Goal: Transaction & Acquisition: Purchase product/service

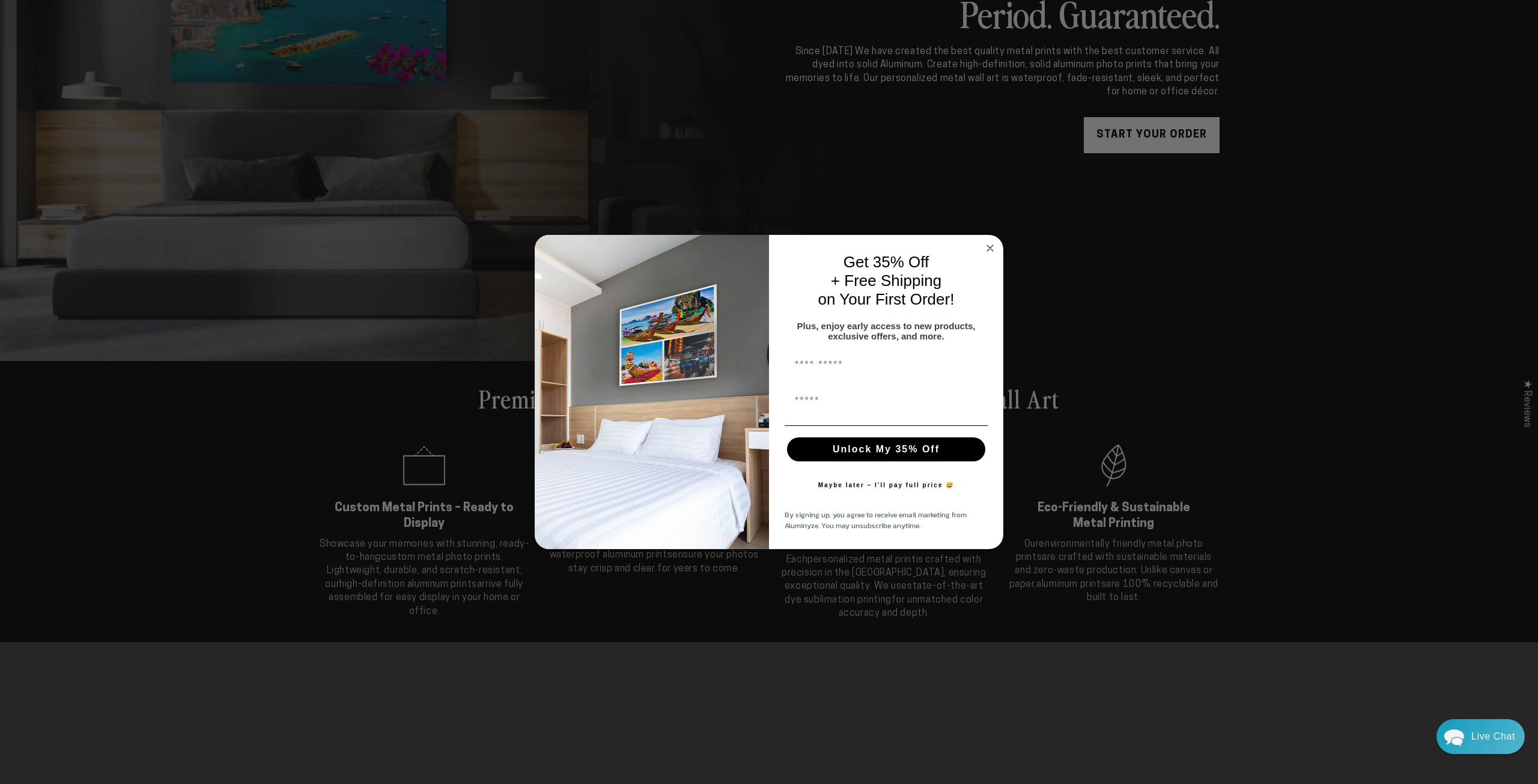
scroll to position [302, 0]
click at [824, 372] on input "First Name" at bounding box center [886, 365] width 203 height 24
type input "******"
type input "**********"
click at [852, 371] on input "******" at bounding box center [886, 365] width 203 height 24
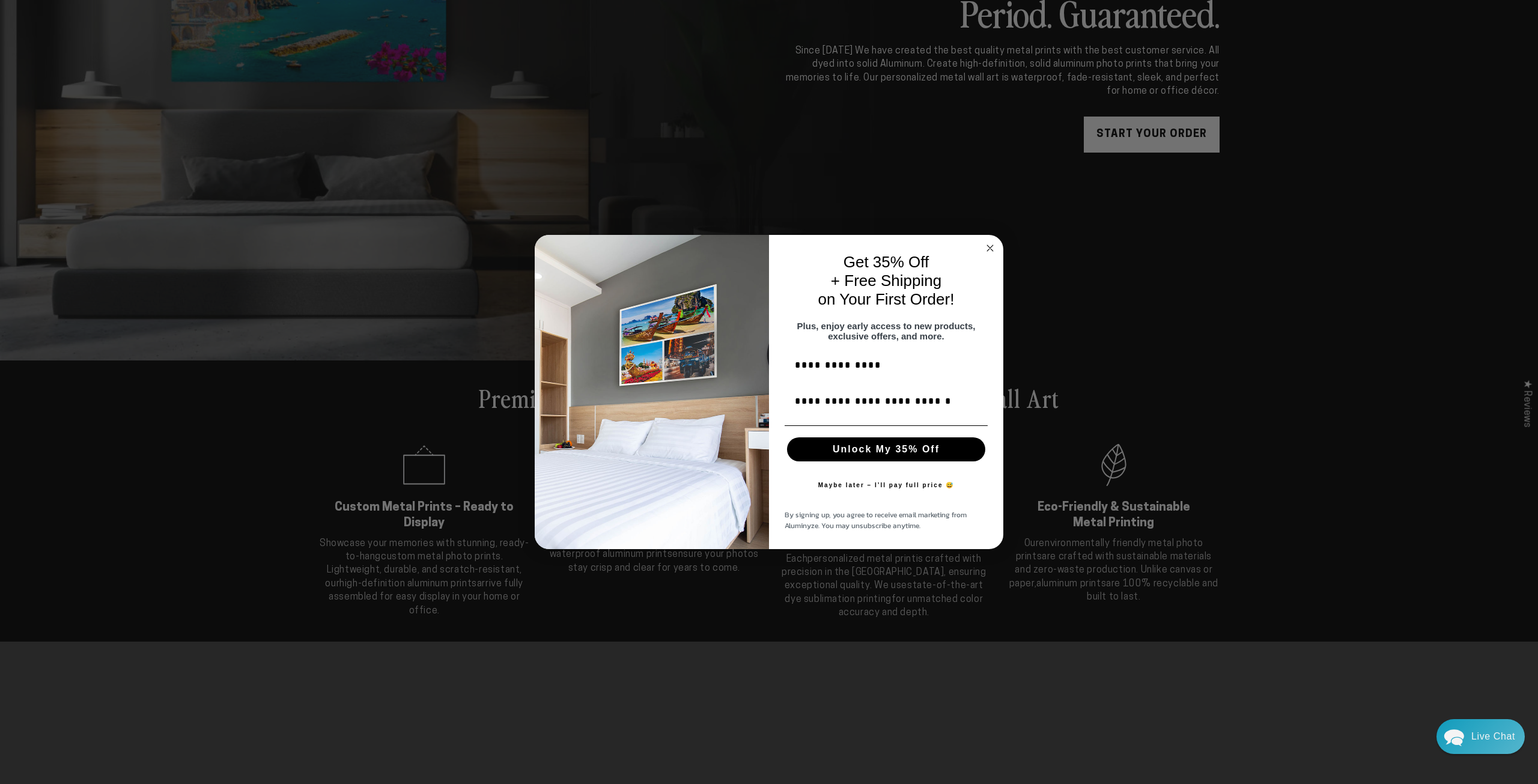
type input "**********"
click at [876, 456] on button "Unlock My 35% Off" at bounding box center [886, 449] width 198 height 24
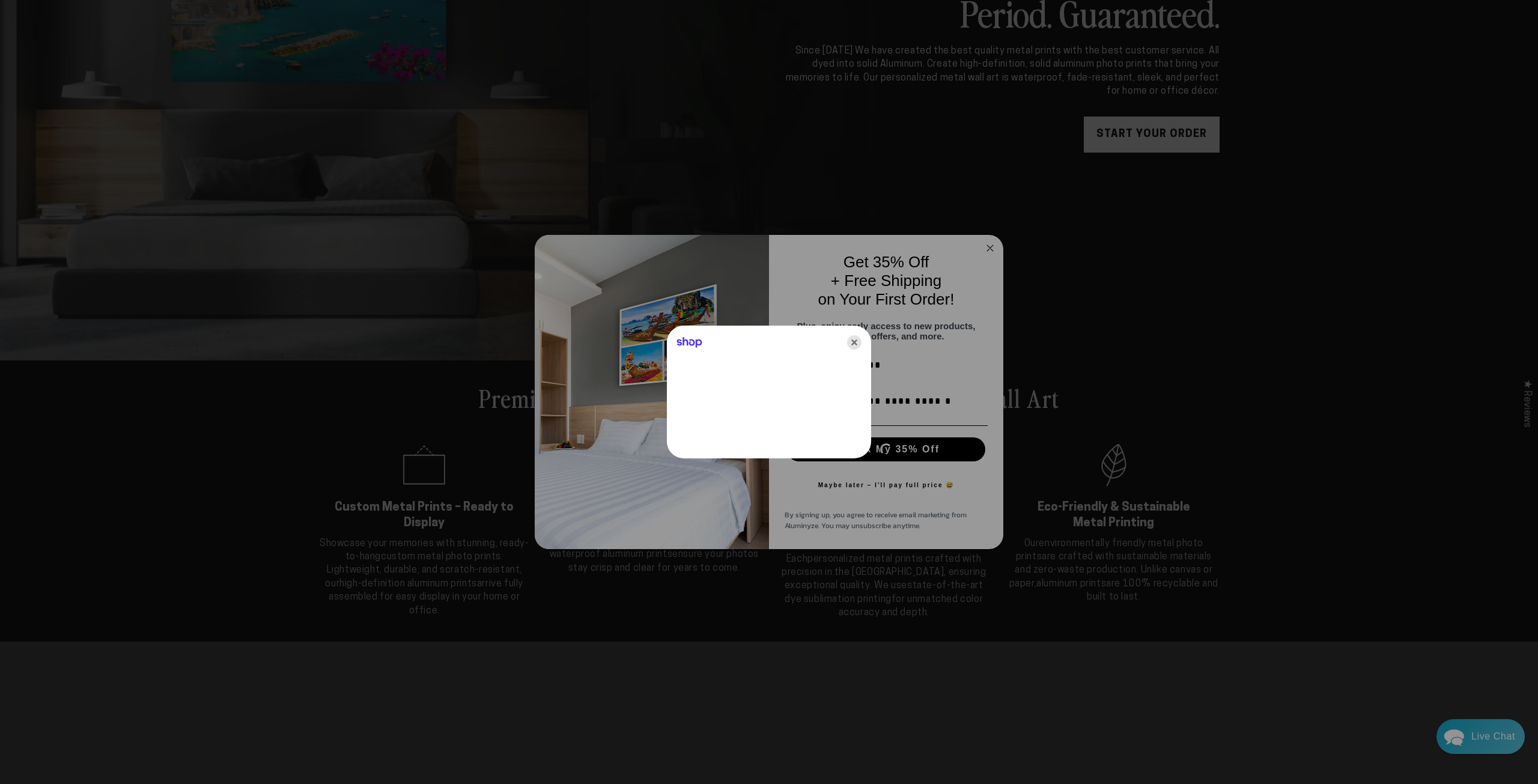
click at [853, 341] on icon "Close" at bounding box center [854, 342] width 14 height 14
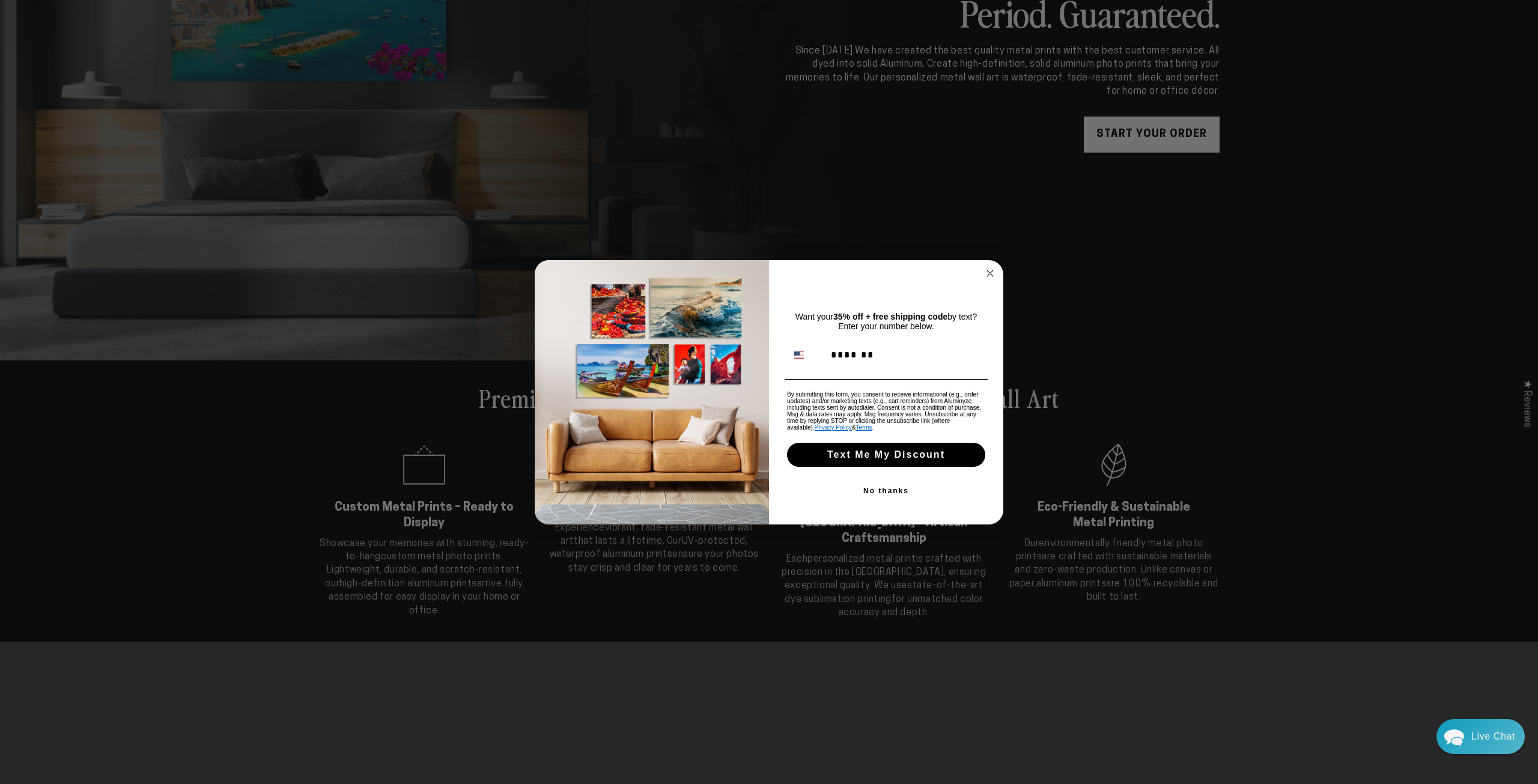
type input "**********"
click at [878, 458] on button "Text Me My Discount" at bounding box center [886, 455] width 198 height 24
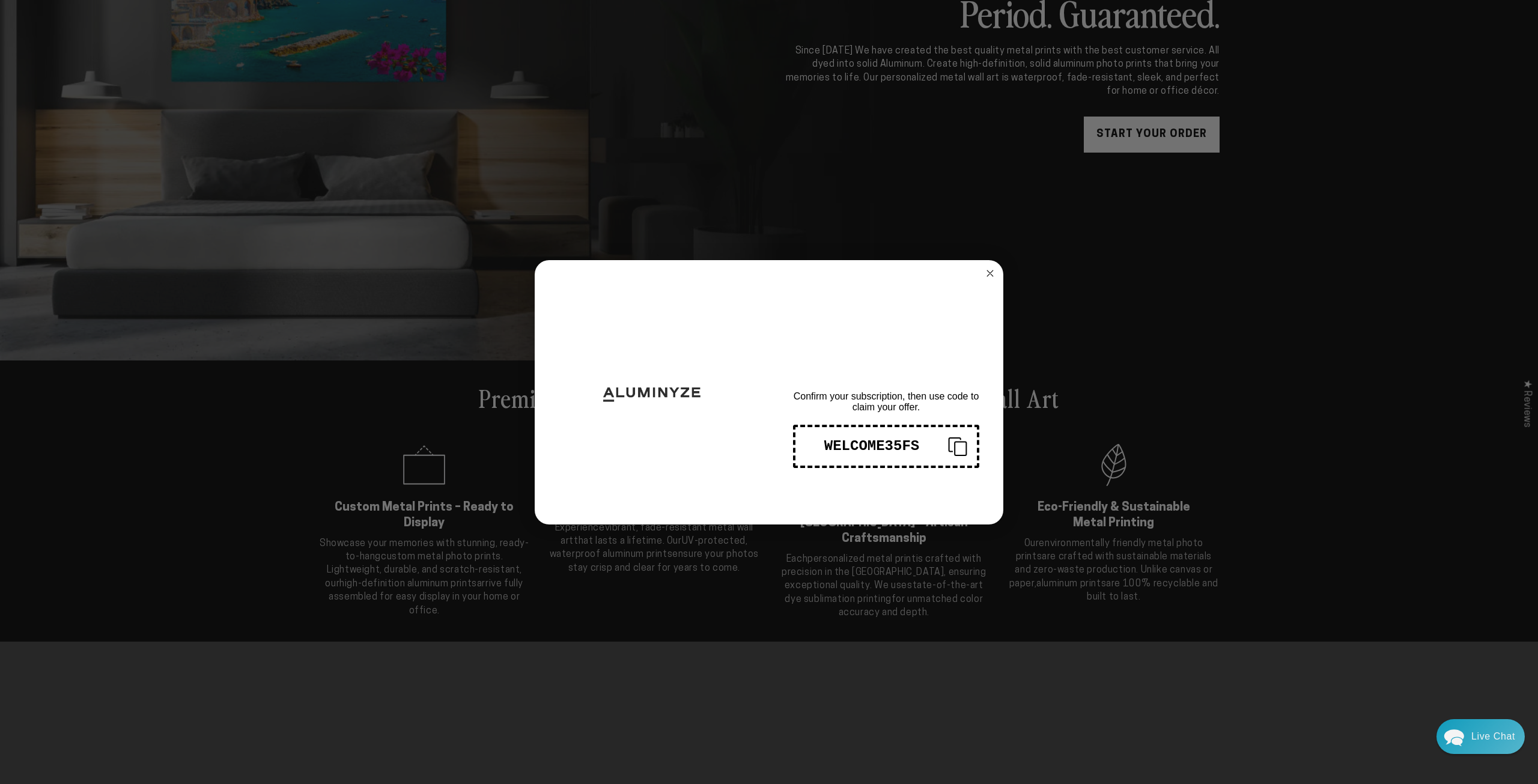
click at [949, 445] on icon "Copy coupon code" at bounding box center [955, 444] width 13 height 14
click at [990, 274] on circle "Close dialog" at bounding box center [991, 273] width 14 height 14
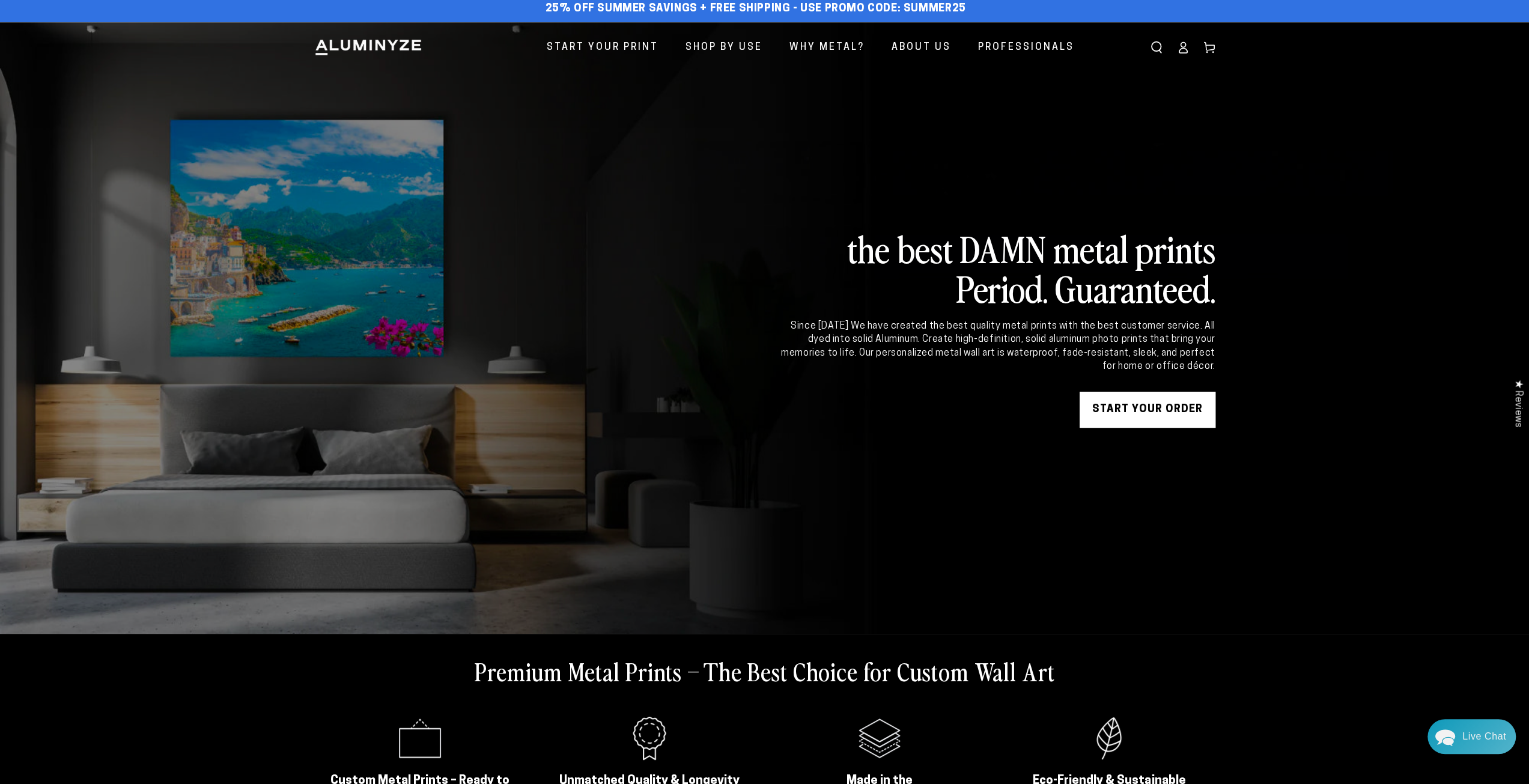
scroll to position [0, 0]
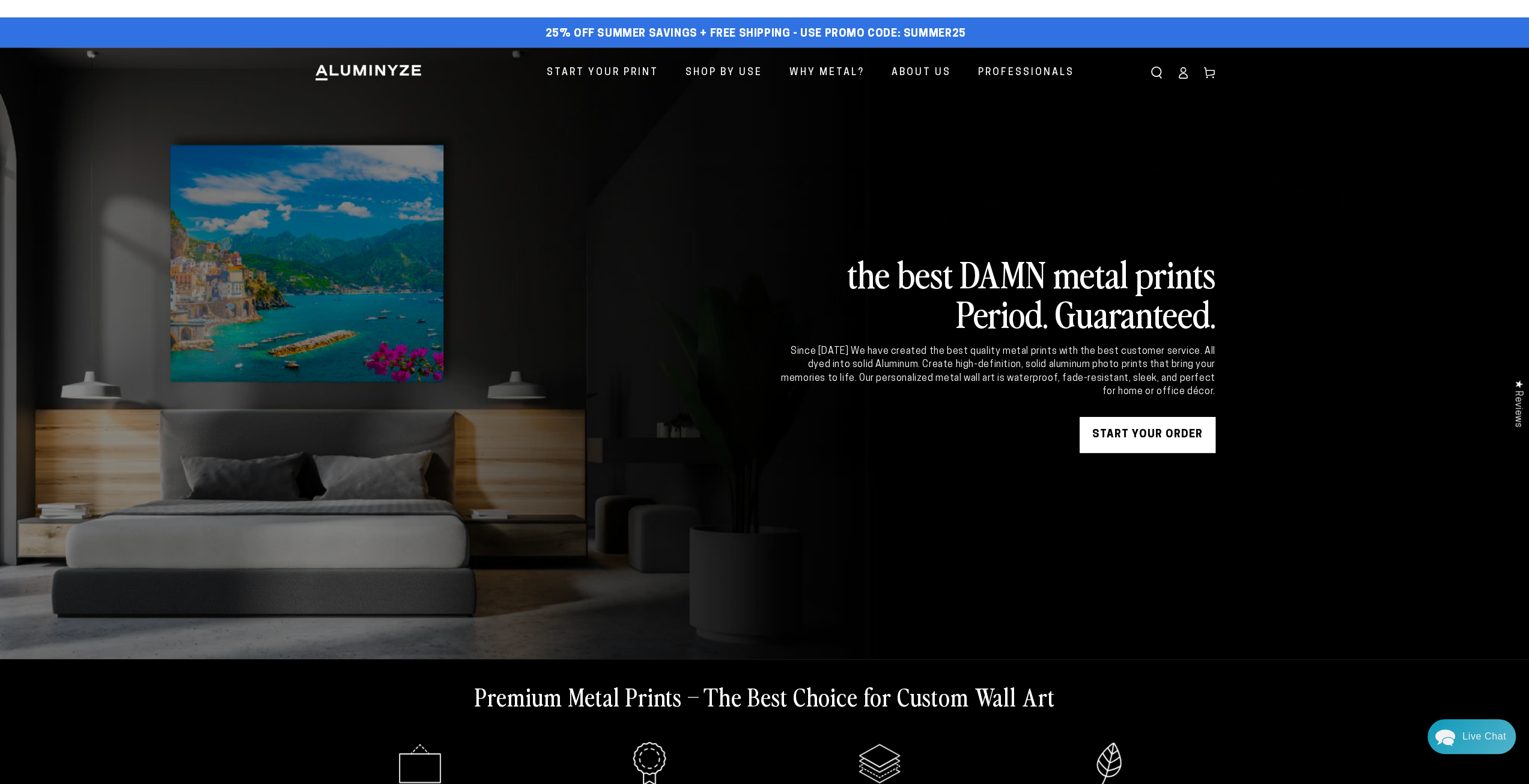
click at [1174, 436] on link "START YOUR Order" at bounding box center [1147, 434] width 136 height 36
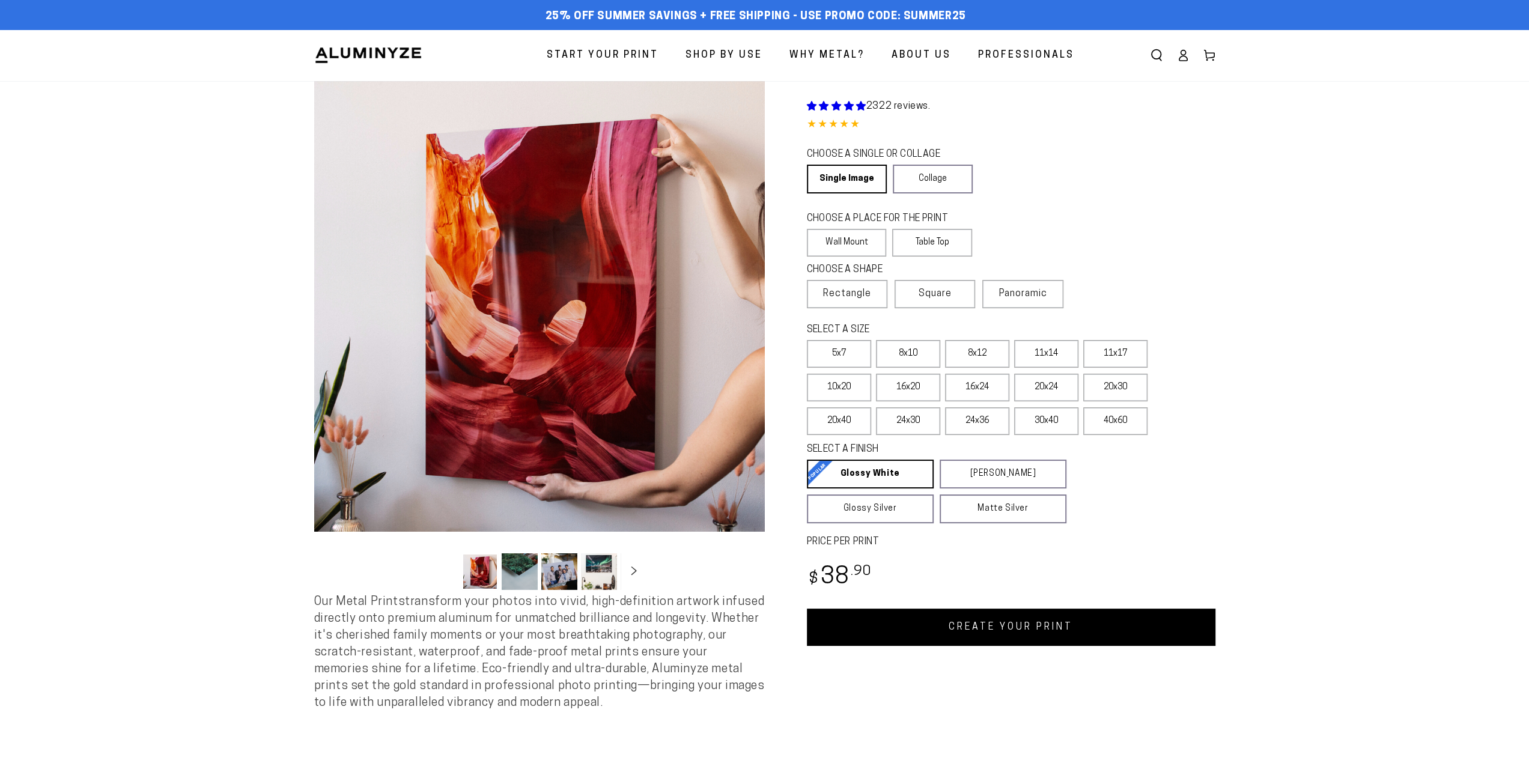
select select "**********"
click at [929, 183] on link "Collage" at bounding box center [933, 179] width 80 height 29
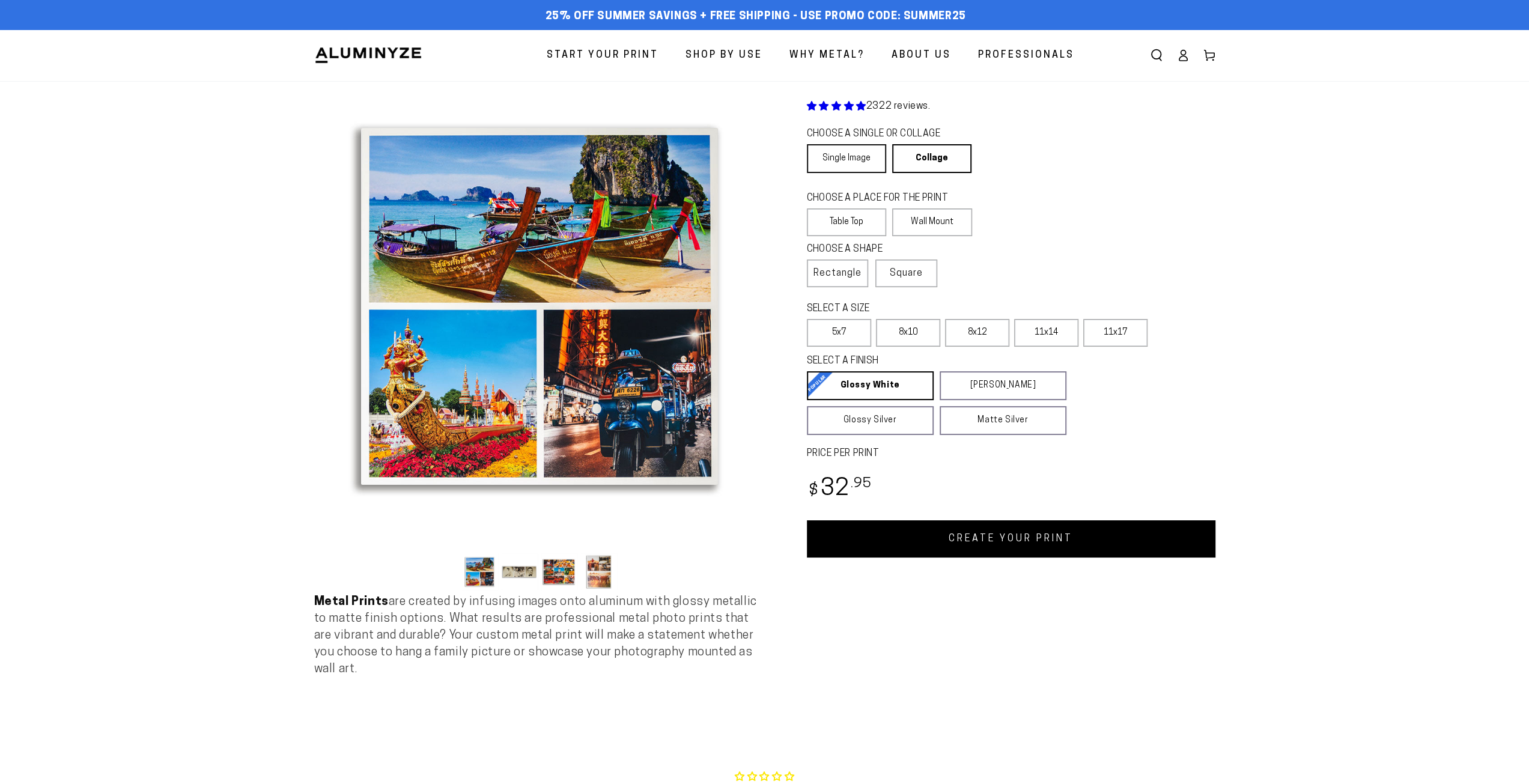
click at [842, 151] on link "Single Image" at bounding box center [846, 158] width 79 height 29
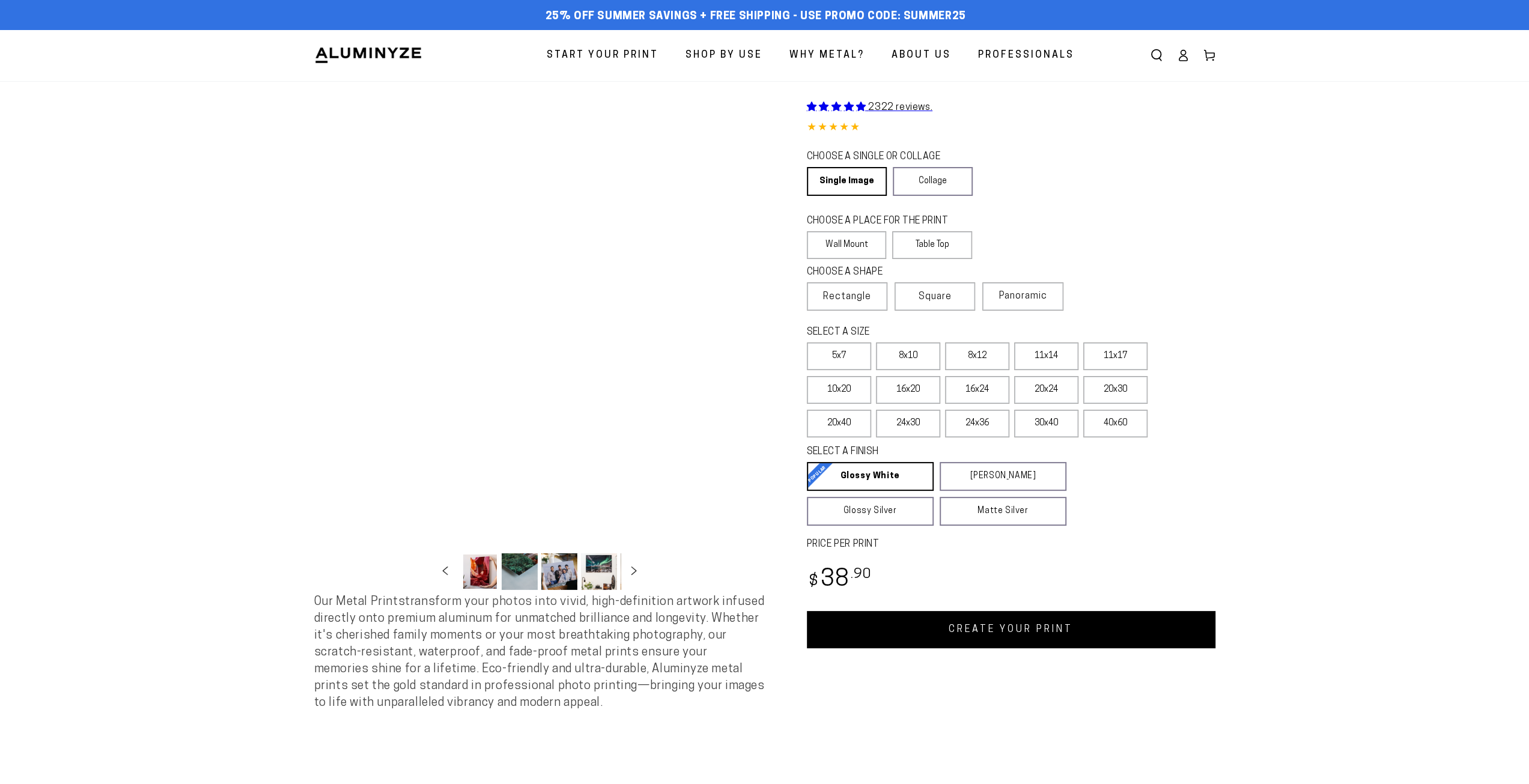
select select "**********"
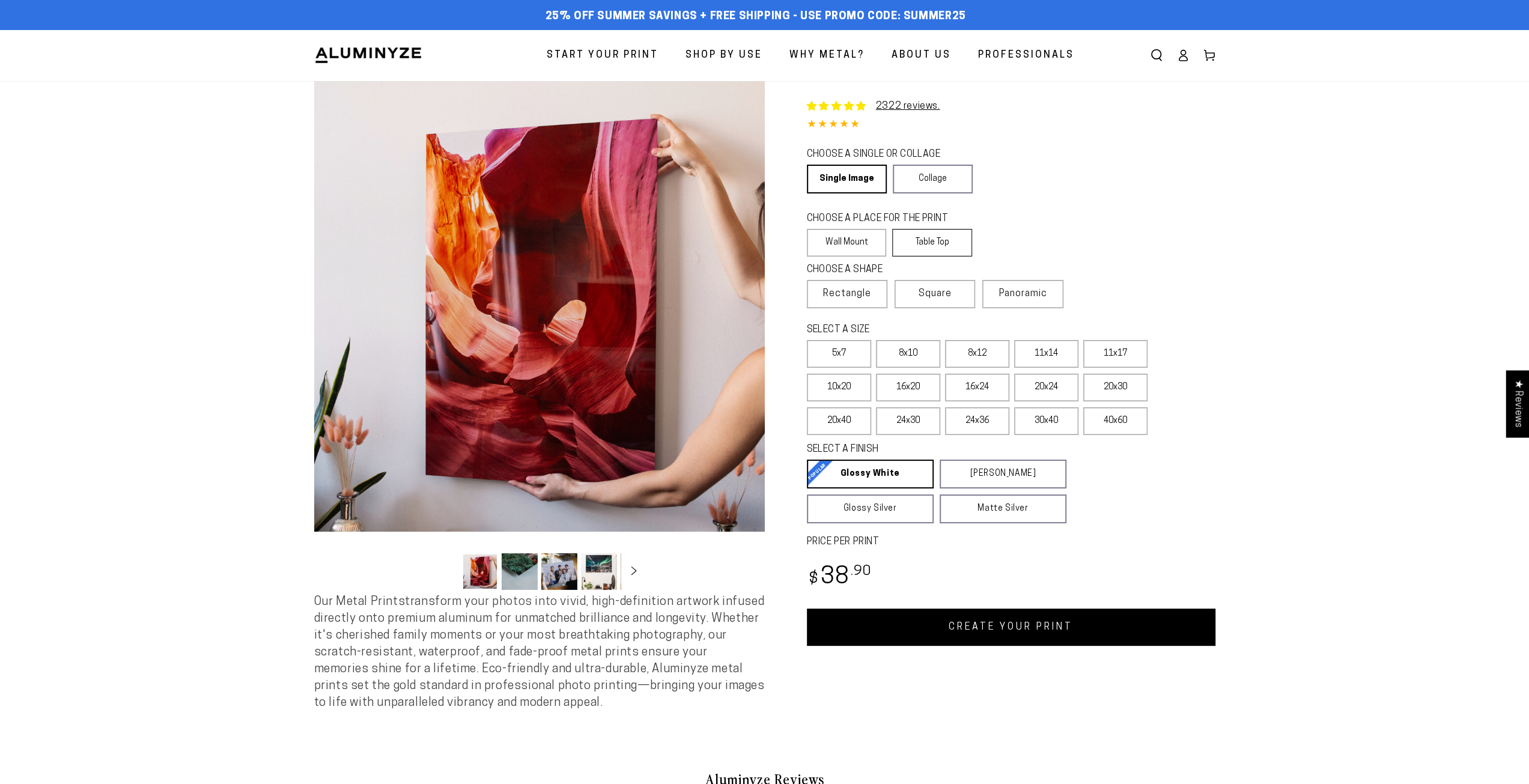
click at [932, 245] on label "Table Top" at bounding box center [932, 242] width 80 height 28
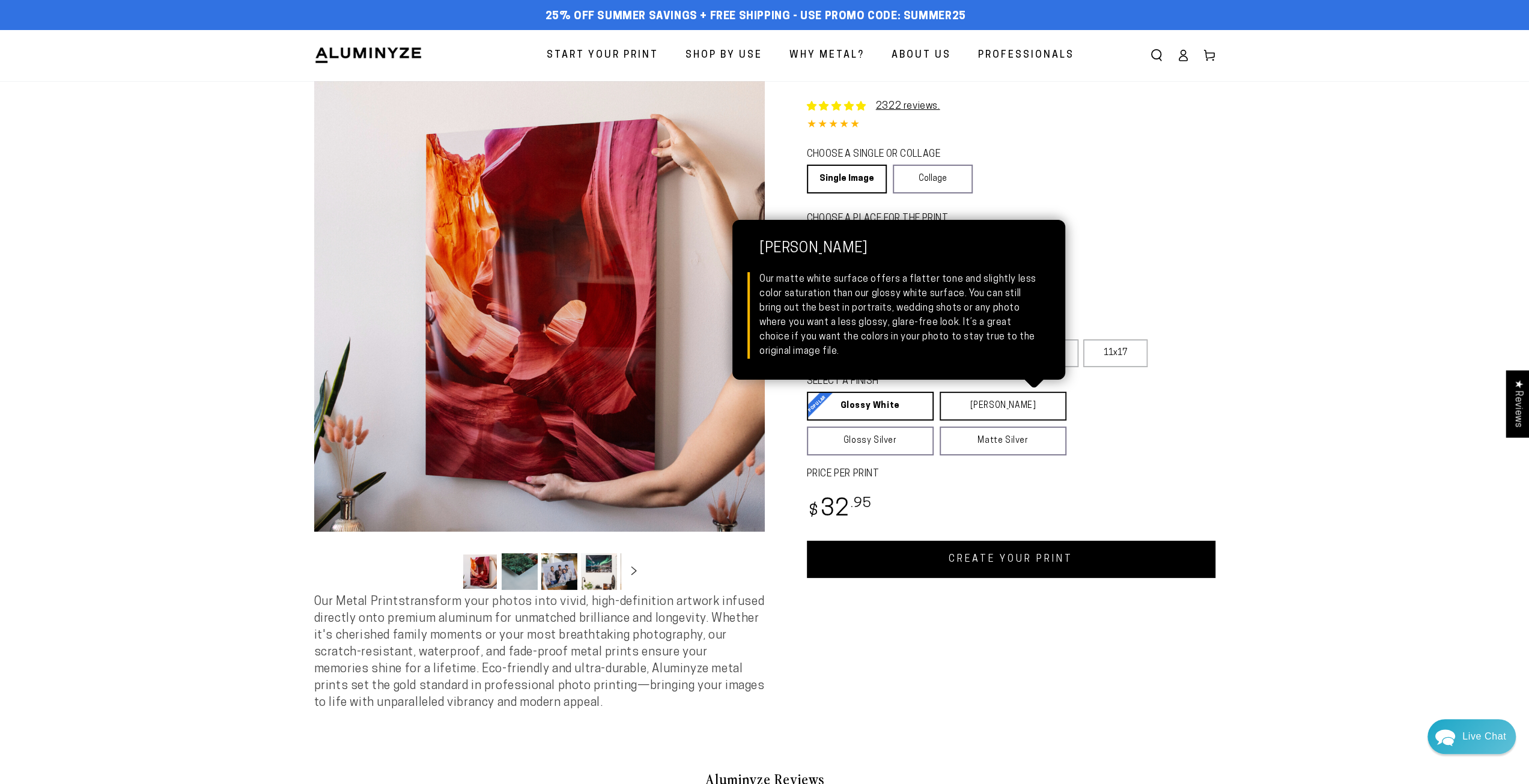
click at [1002, 412] on link "Matte White Matte White Our matte white surface offers a flatter tone and sligh…" at bounding box center [1003, 405] width 127 height 29
click at [991, 409] on link "Matte White Matte White Our matte white surface offers a flatter tone and sligh…" at bounding box center [1004, 405] width 128 height 29
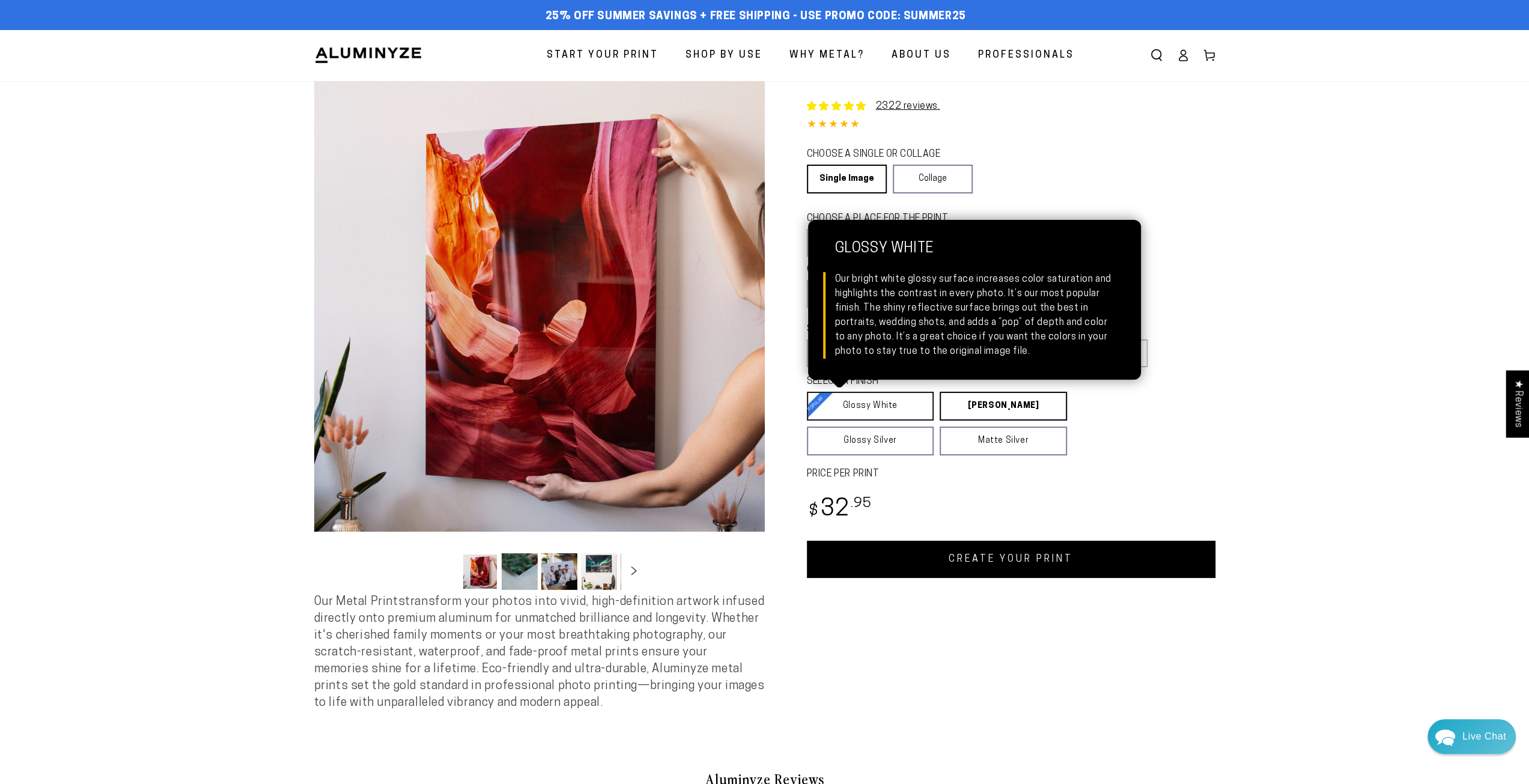
click at [872, 410] on link "Glossy White Glossy White Our bright white glossy surface increases color satur…" at bounding box center [871, 405] width 128 height 29
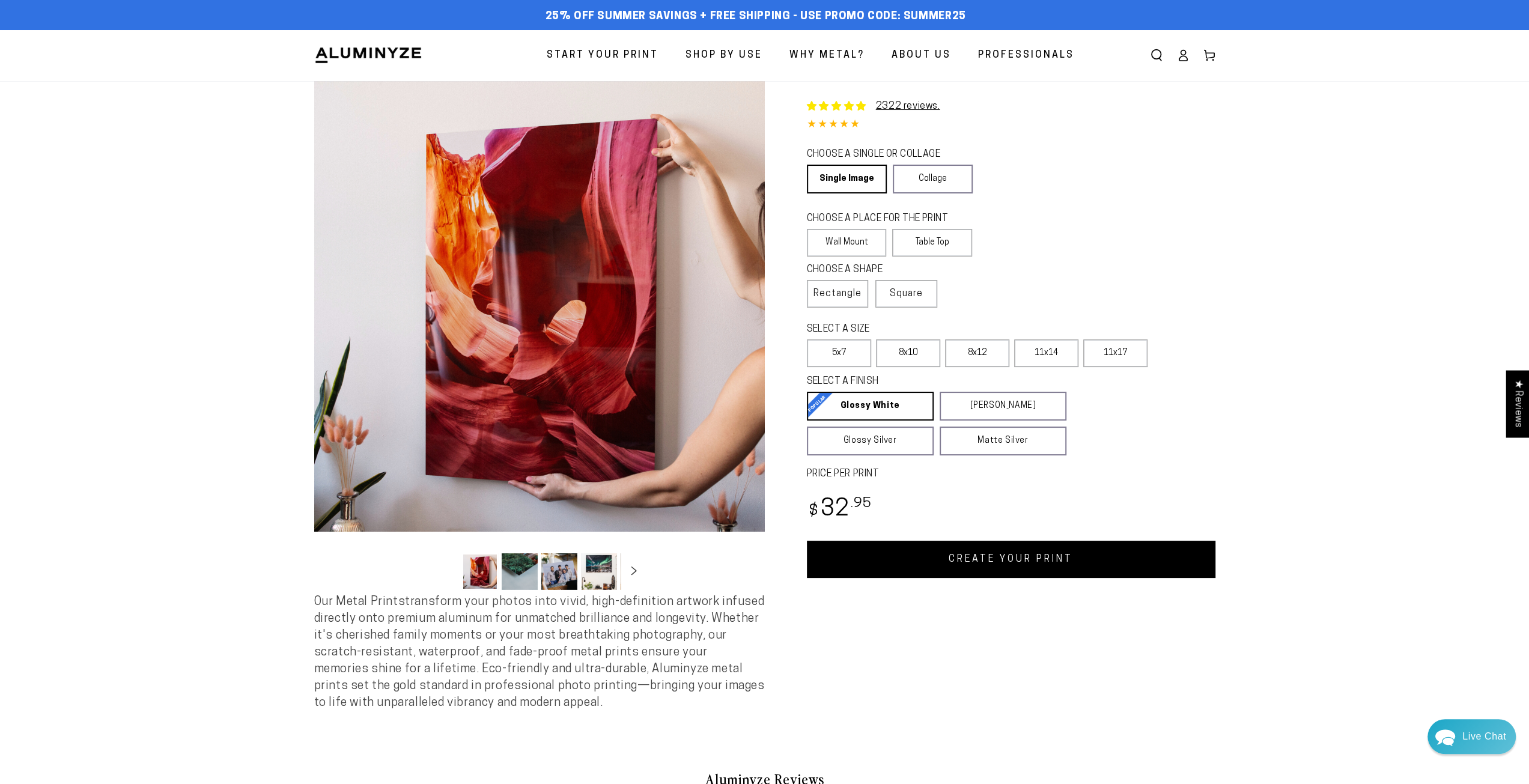
click at [1293, 445] on section "Skip to product information Open media 1 in modal Open media 2 in modal Open me…" at bounding box center [764, 407] width 1529 height 651
click at [913, 175] on link "Collage" at bounding box center [933, 179] width 80 height 29
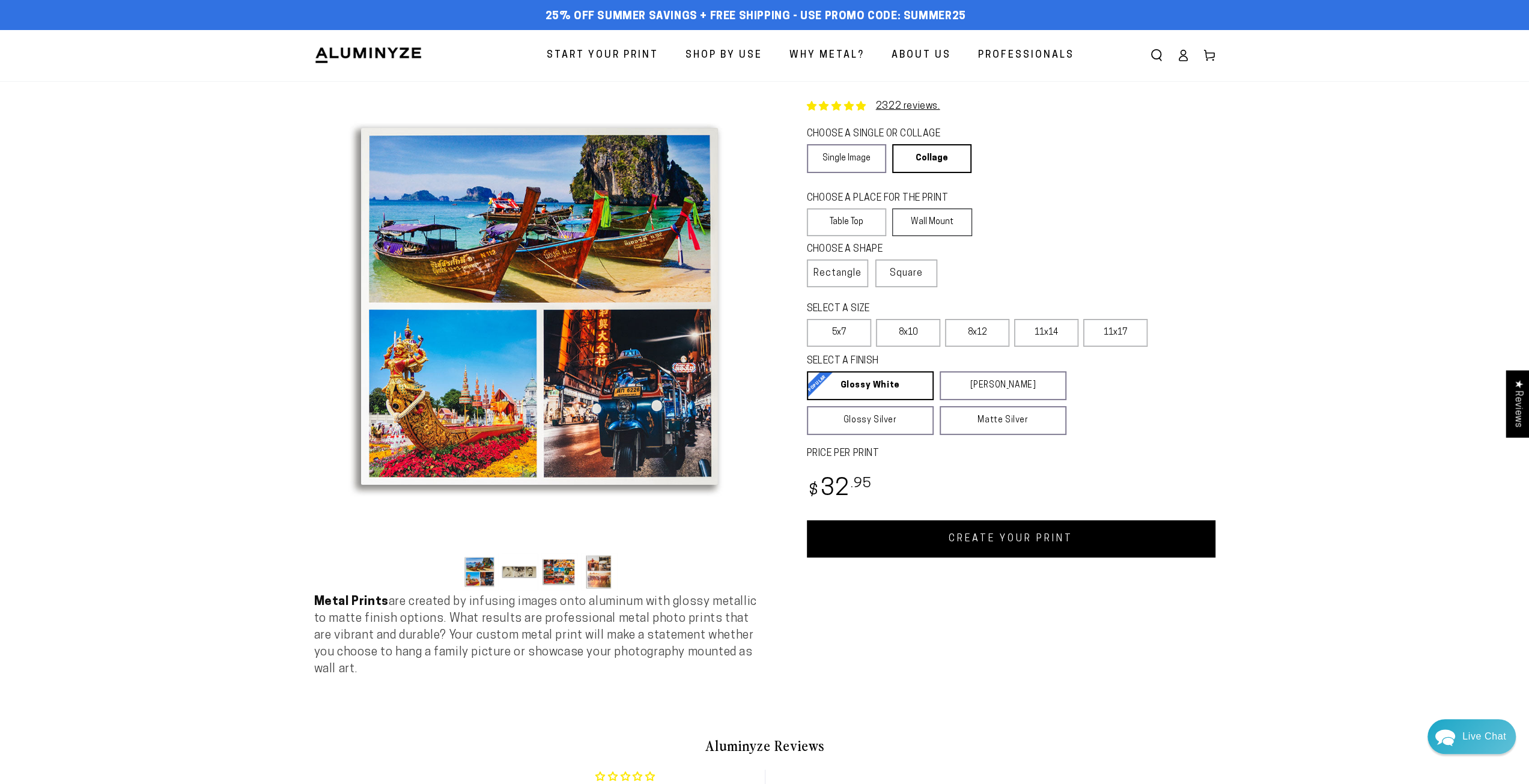
click at [923, 218] on label "Wall Mount" at bounding box center [932, 222] width 80 height 28
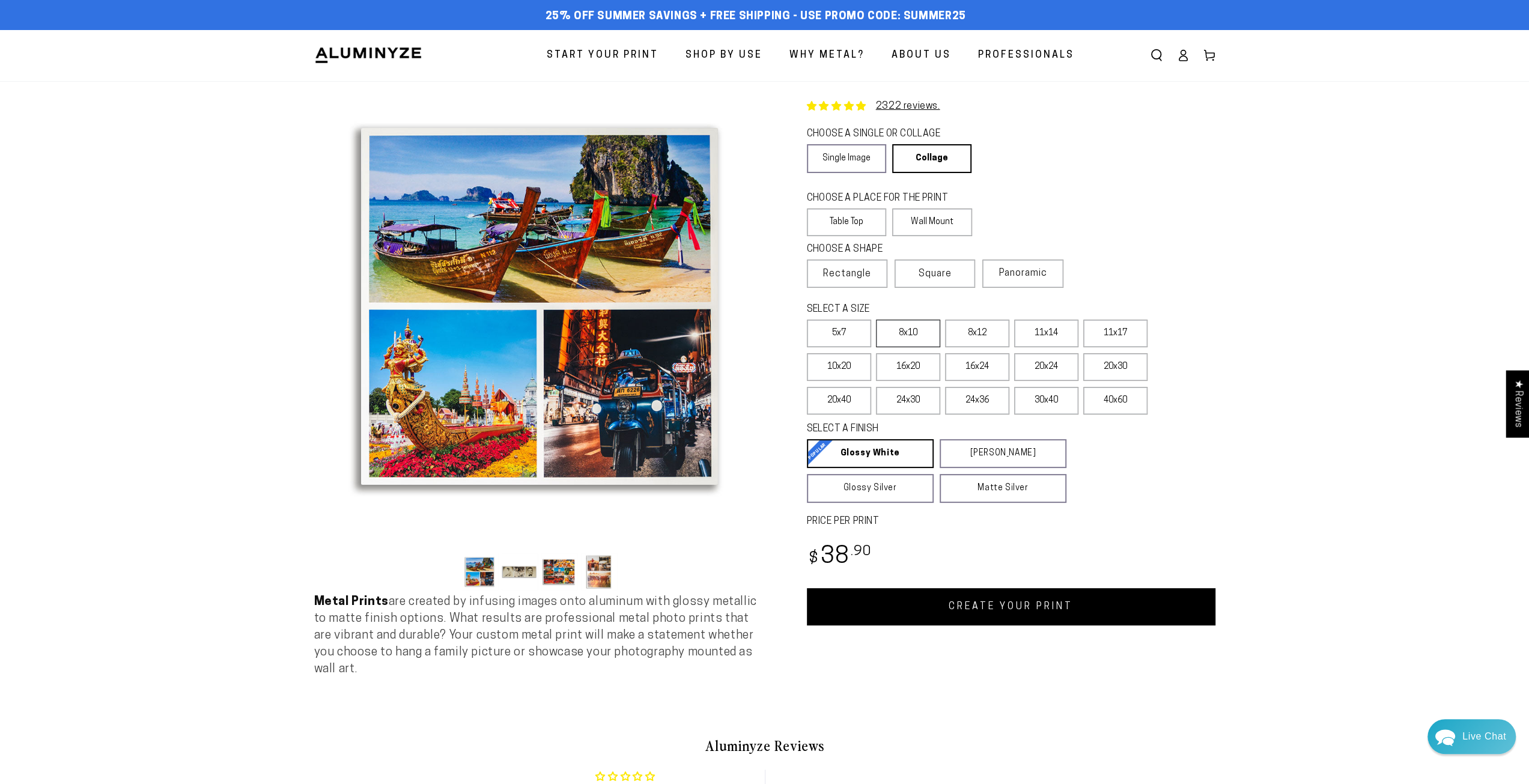
click at [927, 347] on label "8x10" at bounding box center [908, 333] width 64 height 28
click at [849, 337] on label "5x7" at bounding box center [839, 333] width 64 height 28
click at [854, 158] on link "Single Image" at bounding box center [846, 158] width 79 height 29
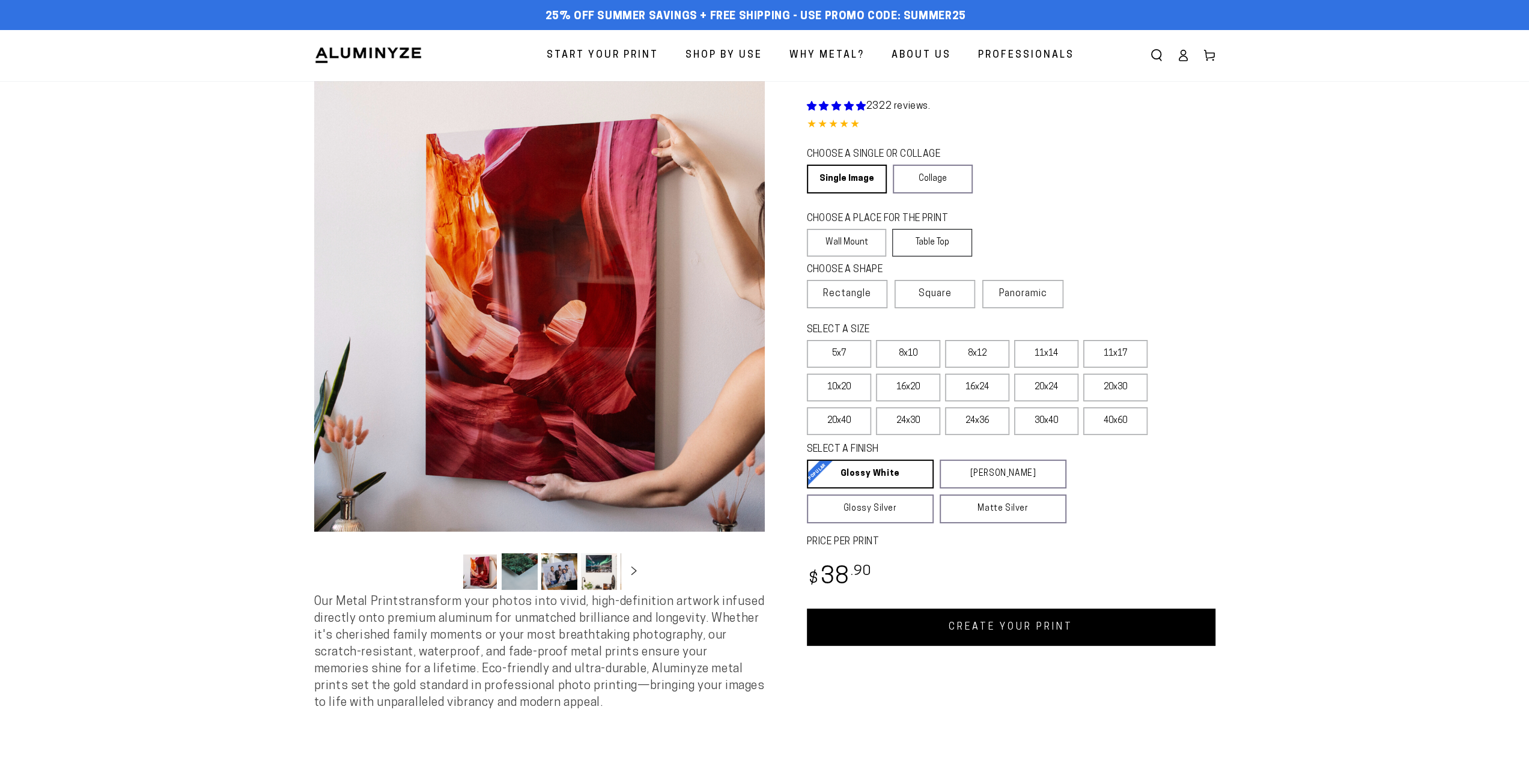
select select "**********"
click at [923, 240] on label "Table Top" at bounding box center [932, 242] width 80 height 28
click at [944, 243] on label "Table Top" at bounding box center [932, 242] width 80 height 28
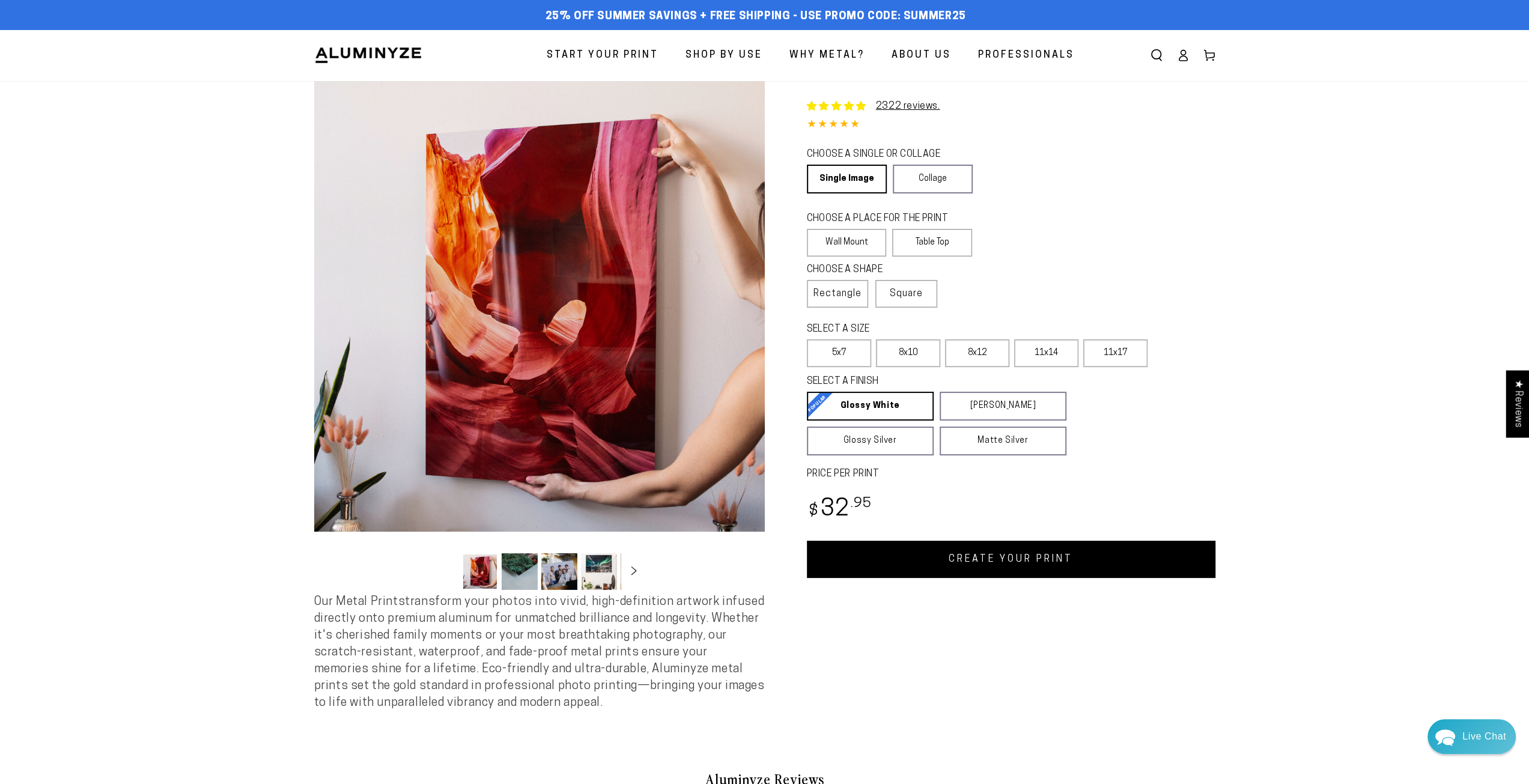
click at [995, 560] on link "CREATE YOUR PRINT" at bounding box center [1012, 559] width 409 height 37
select select "**********"
click at [902, 295] on span "Square" at bounding box center [907, 293] width 33 height 14
click at [853, 296] on span "Rectangle" at bounding box center [838, 293] width 48 height 14
click at [991, 564] on link "CREATE YOUR PRINT" at bounding box center [1012, 559] width 409 height 37
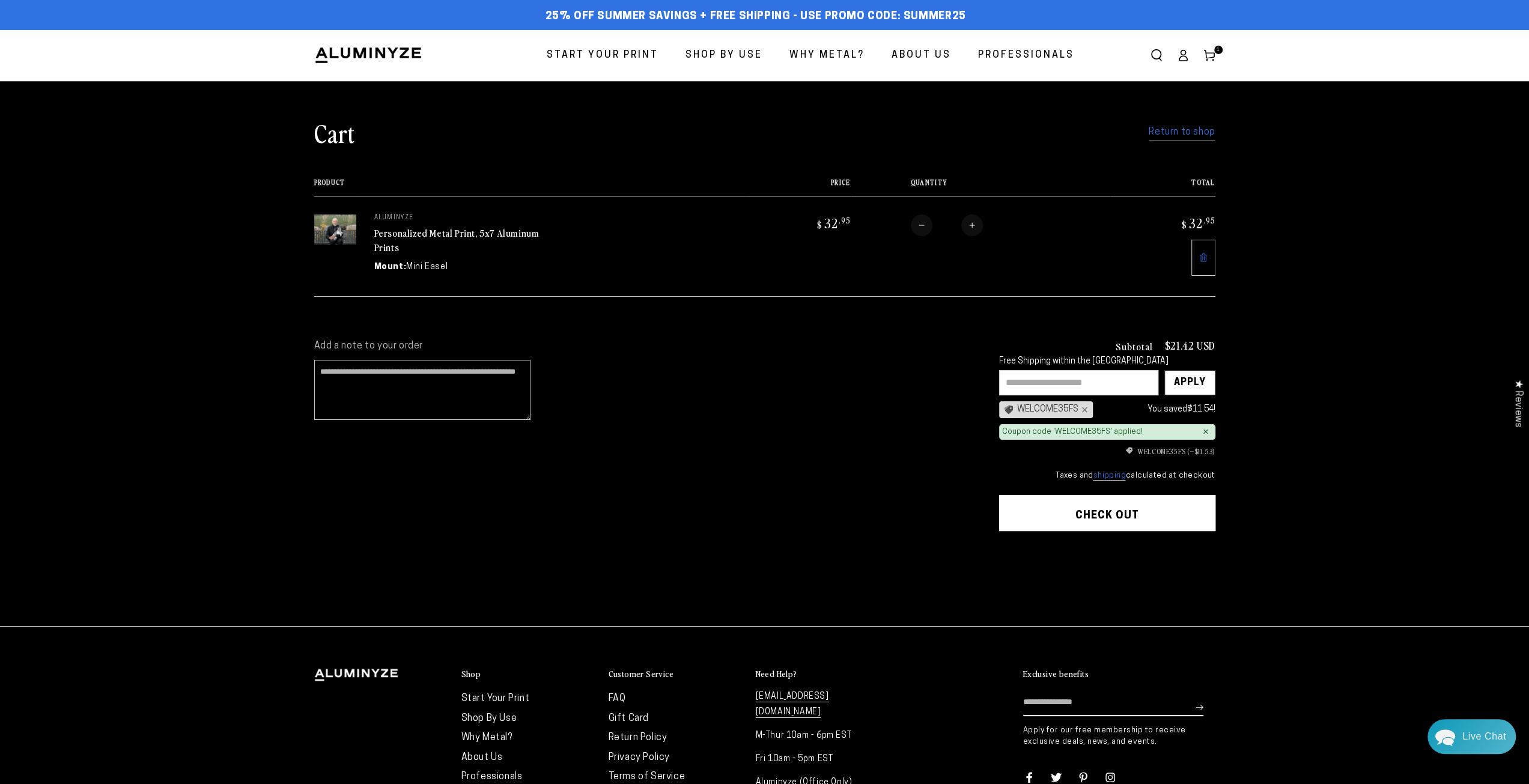
click at [356, 231] on img at bounding box center [335, 229] width 42 height 30
click at [600, 52] on span "Start Your Print" at bounding box center [603, 55] width 112 height 17
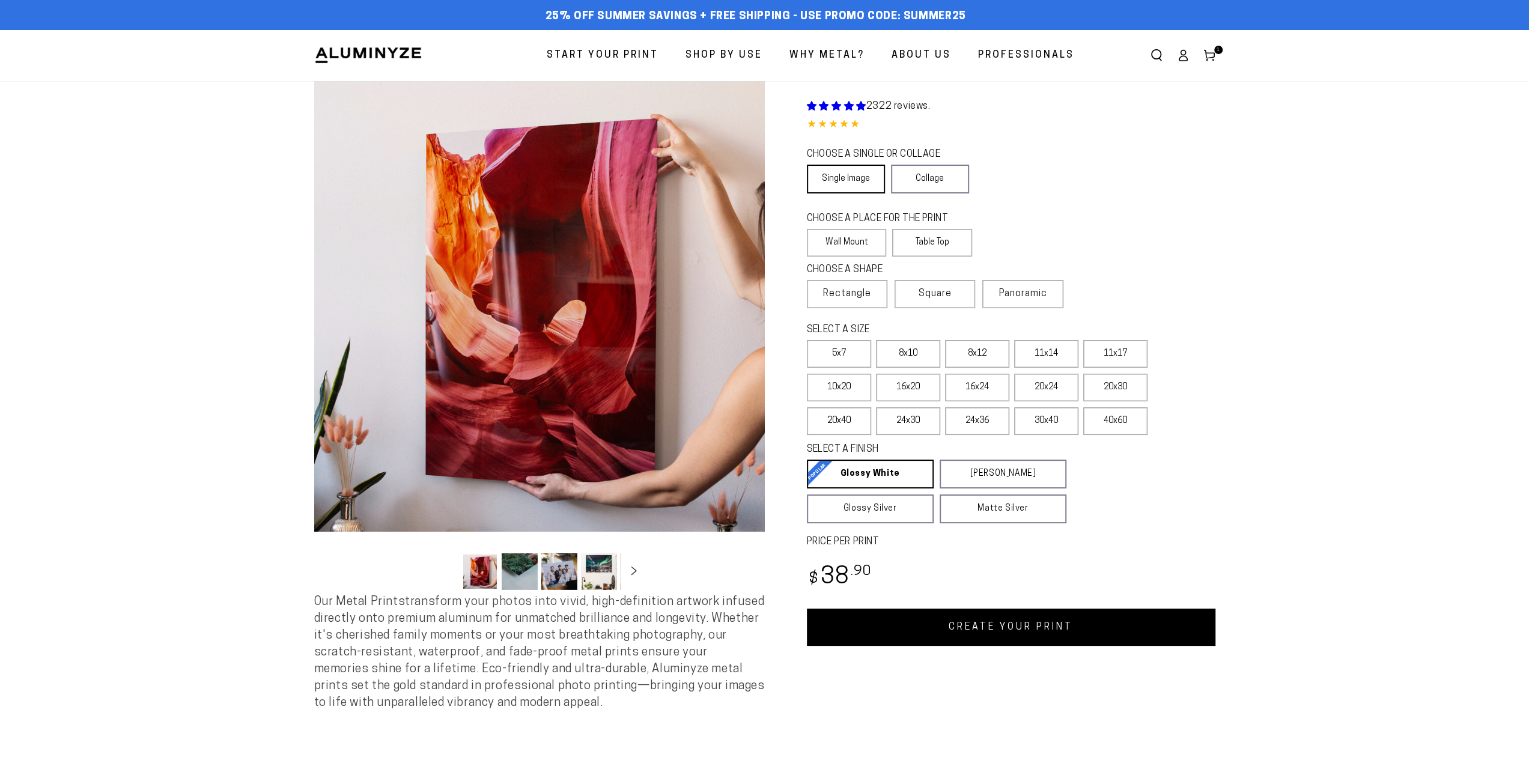
select select "**********"
click at [853, 181] on link "Single Image" at bounding box center [846, 179] width 78 height 29
click at [945, 249] on label "Table Top" at bounding box center [932, 242] width 80 height 28
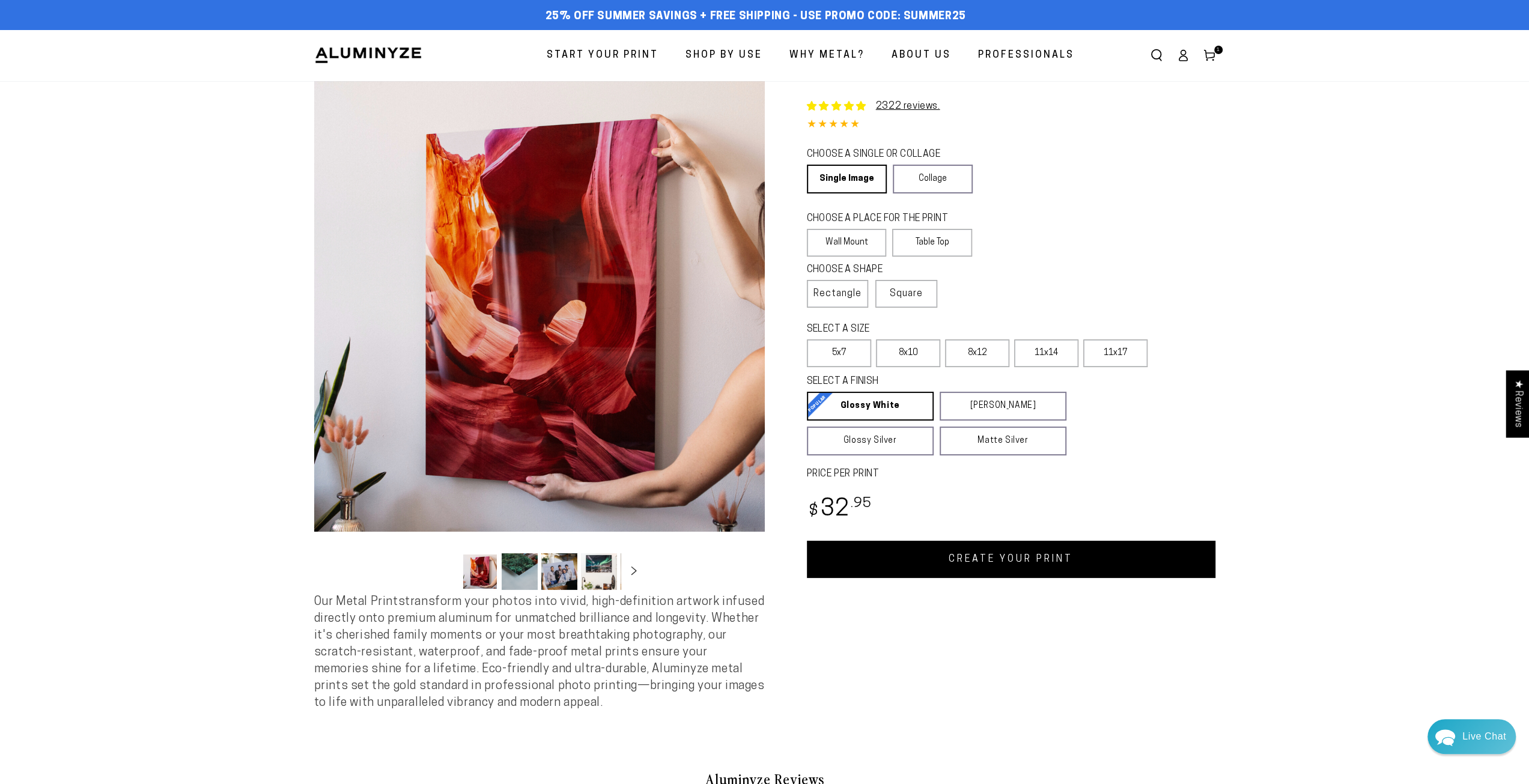
click at [964, 565] on link "CREATE YOUR PRINT" at bounding box center [1012, 559] width 409 height 37
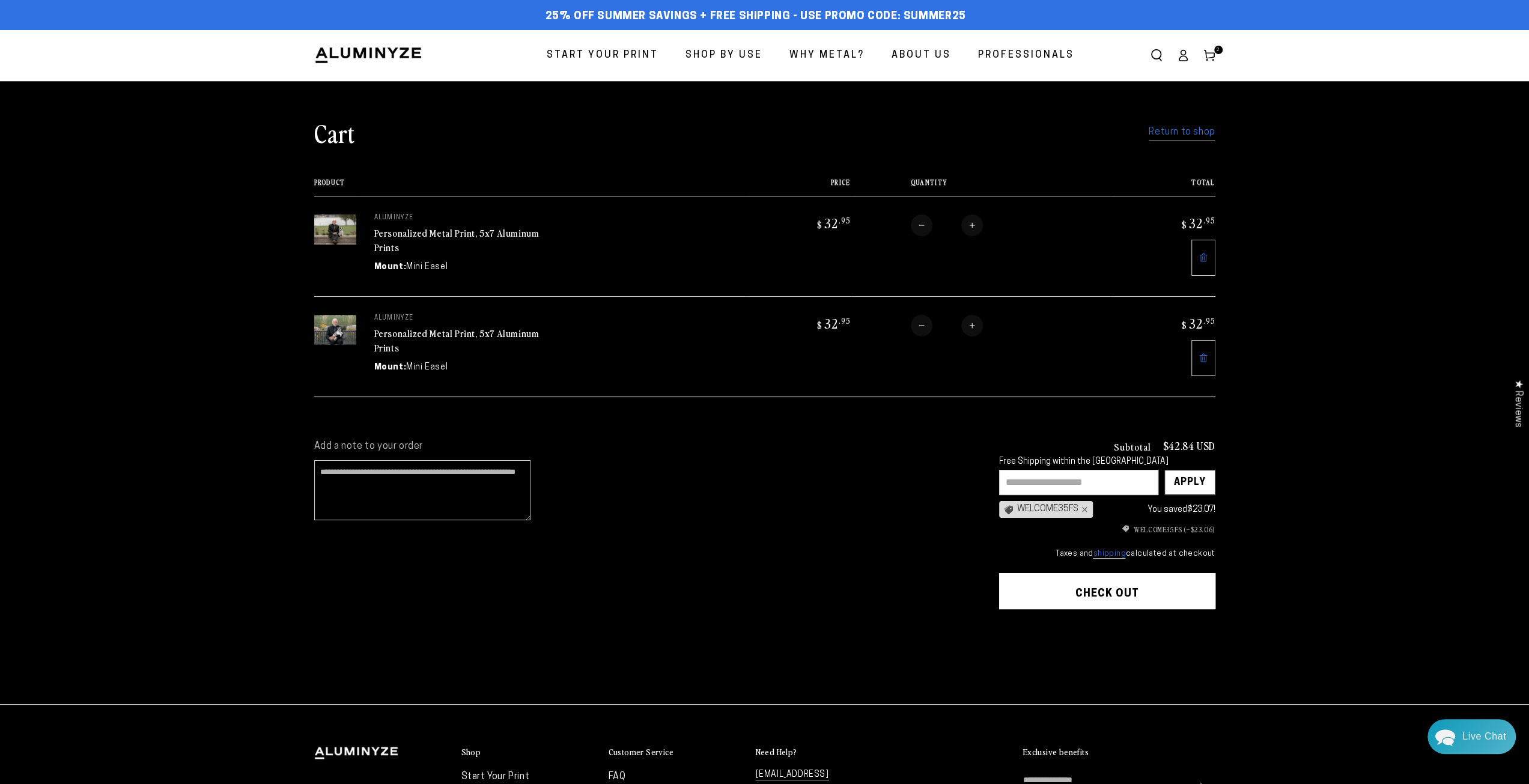
click at [627, 50] on span "Start Your Print" at bounding box center [603, 55] width 112 height 17
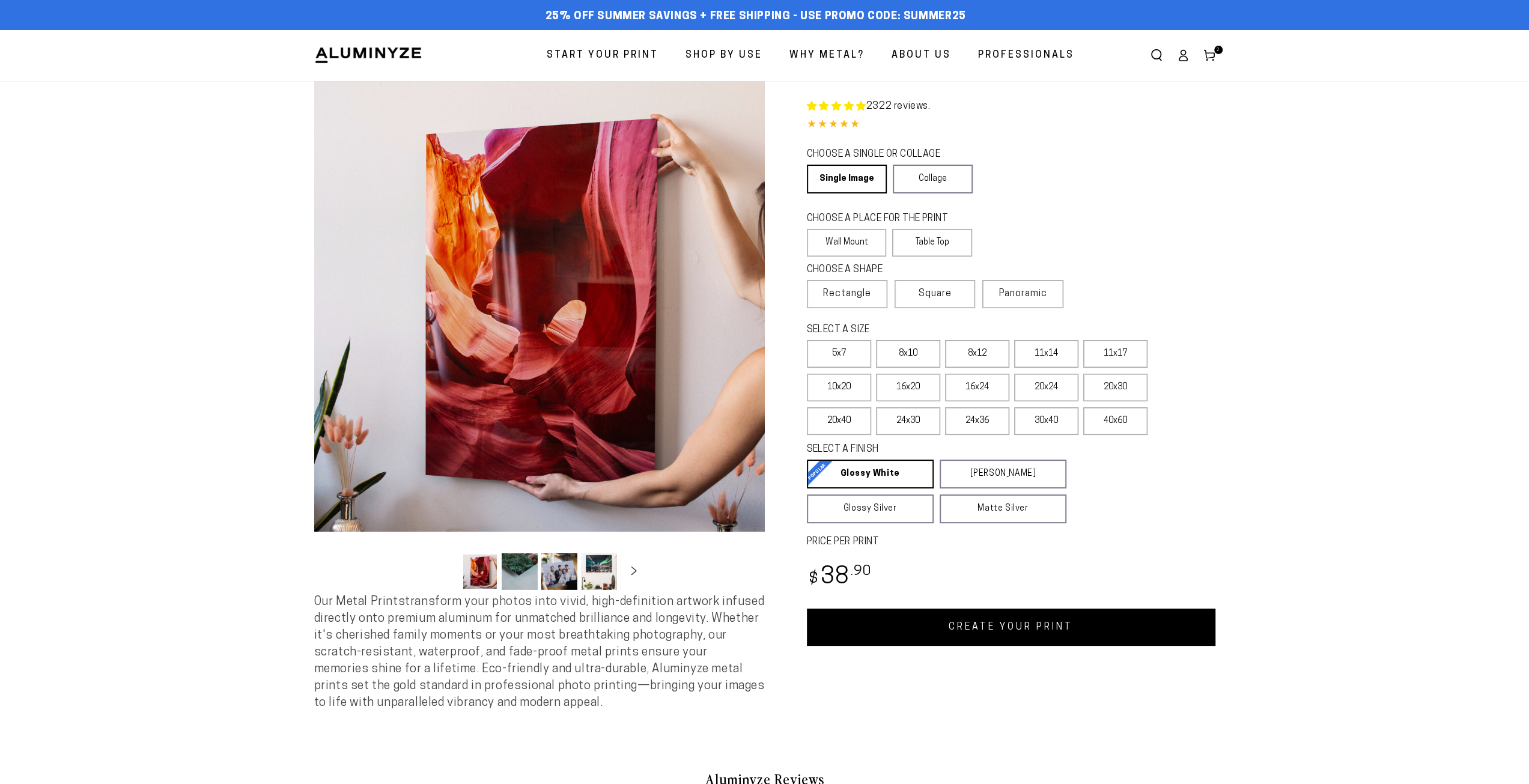
select select "**********"
click at [927, 172] on link "Collage" at bounding box center [933, 179] width 80 height 29
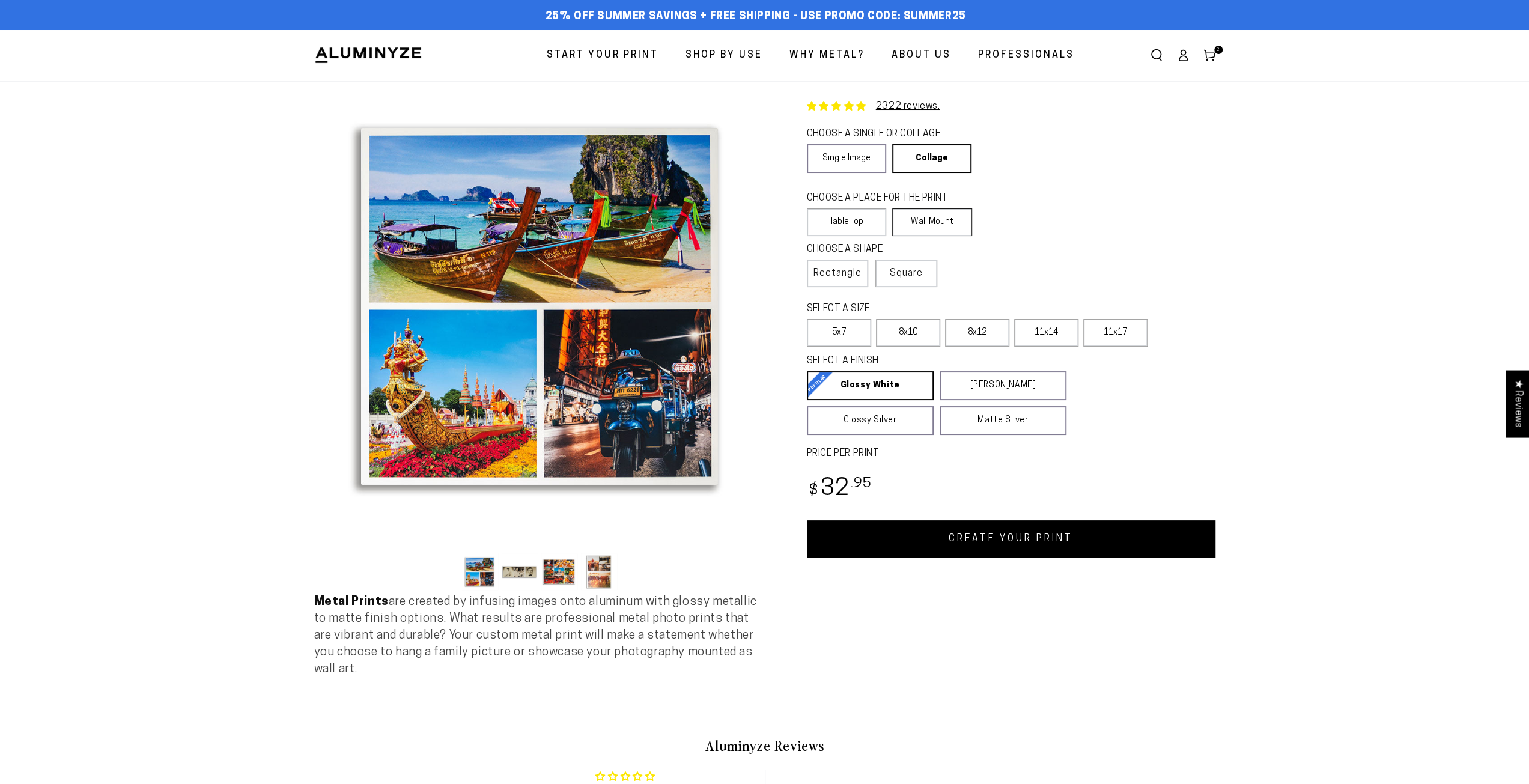
click at [944, 223] on label "Wall Mount" at bounding box center [932, 222] width 80 height 28
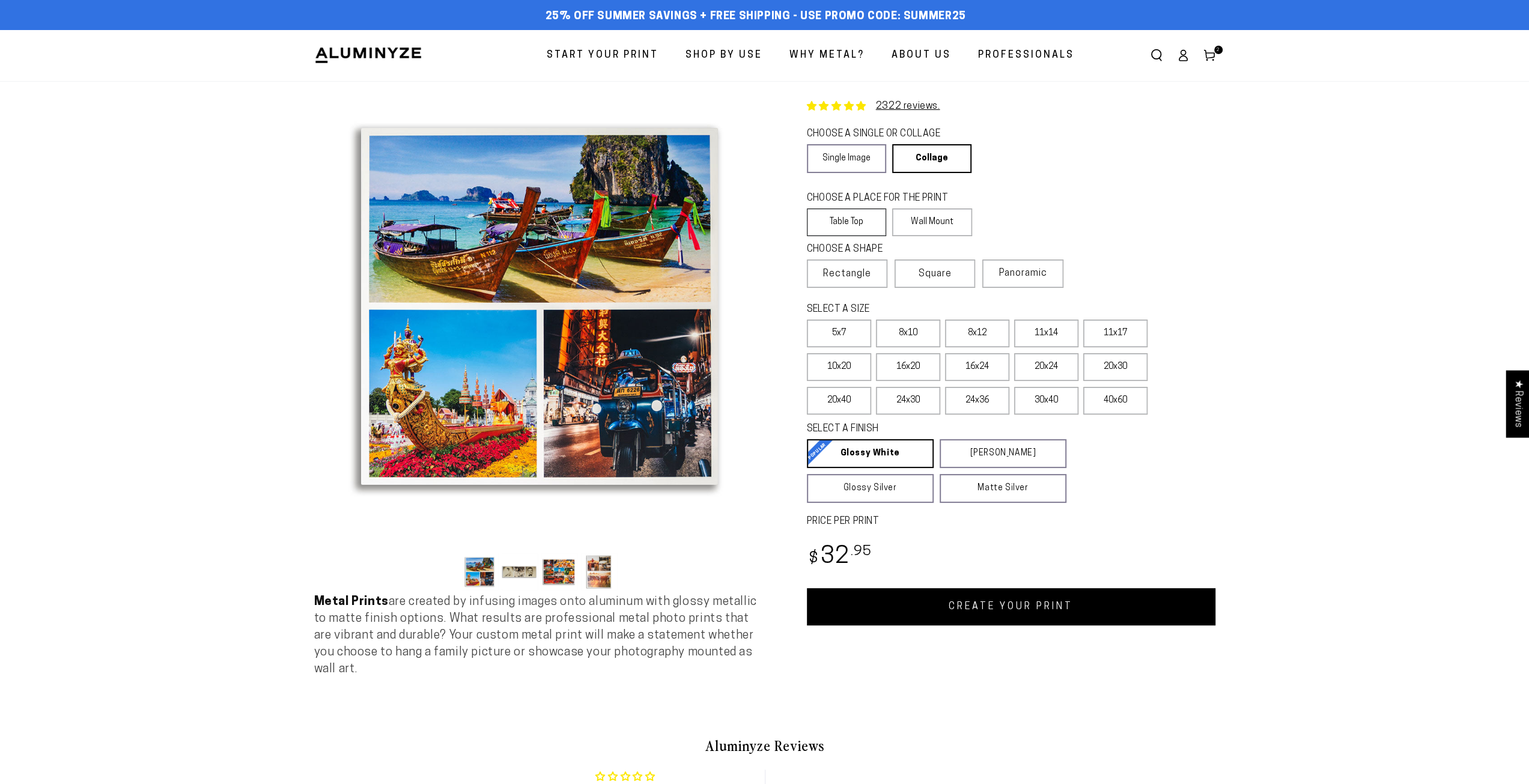
click at [851, 218] on label "Table Top" at bounding box center [847, 222] width 80 height 28
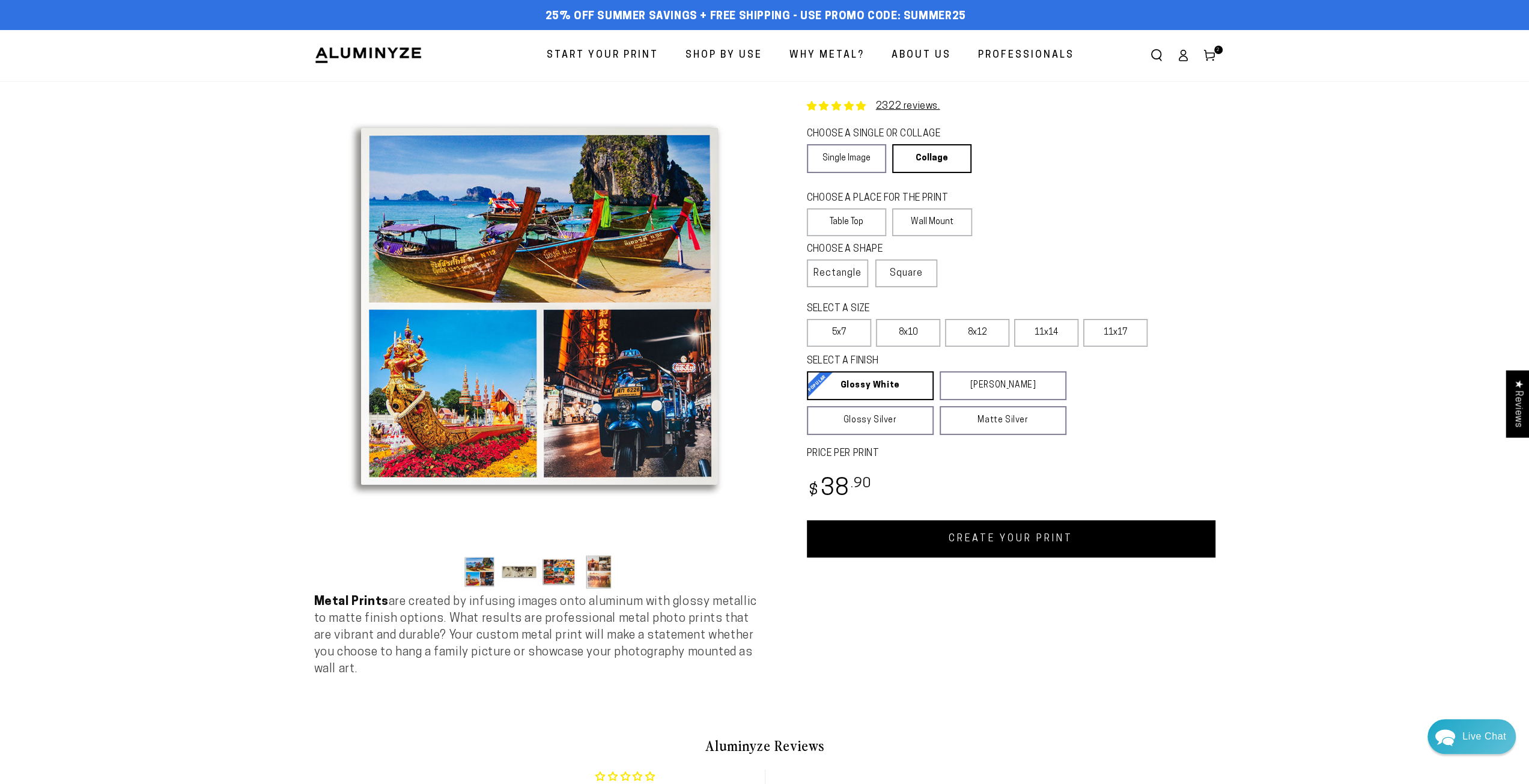
click at [273, 306] on section "Skip to product information Open media 1 in modal Open media 2 in modal Open me…" at bounding box center [764, 390] width 1529 height 618
click at [923, 275] on span "Square" at bounding box center [907, 273] width 33 height 14
click at [902, 338] on label "8x8" at bounding box center [908, 332] width 64 height 28
click at [856, 337] on label "5x5" at bounding box center [839, 332] width 64 height 28
click at [907, 341] on label "8x8" at bounding box center [908, 332] width 64 height 28
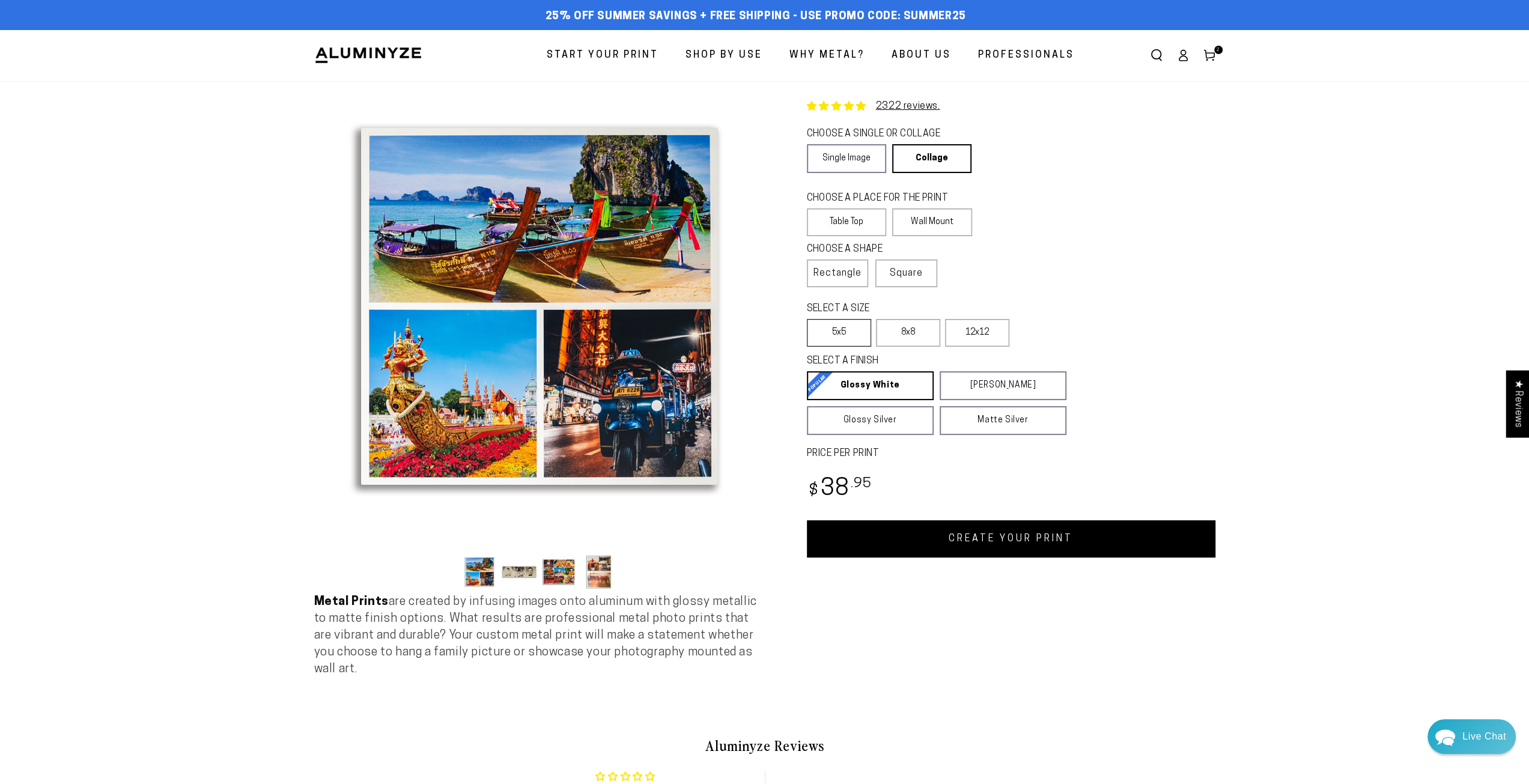
click at [844, 336] on label "5x5" at bounding box center [839, 332] width 64 height 28
click at [861, 275] on span "Rectangle" at bounding box center [838, 273] width 48 height 14
click at [910, 278] on span "Square" at bounding box center [907, 273] width 33 height 14
click at [858, 274] on span "Rectangle" at bounding box center [838, 273] width 48 height 14
click at [1002, 539] on link "CREATE YOUR PRINT" at bounding box center [1012, 539] width 409 height 37
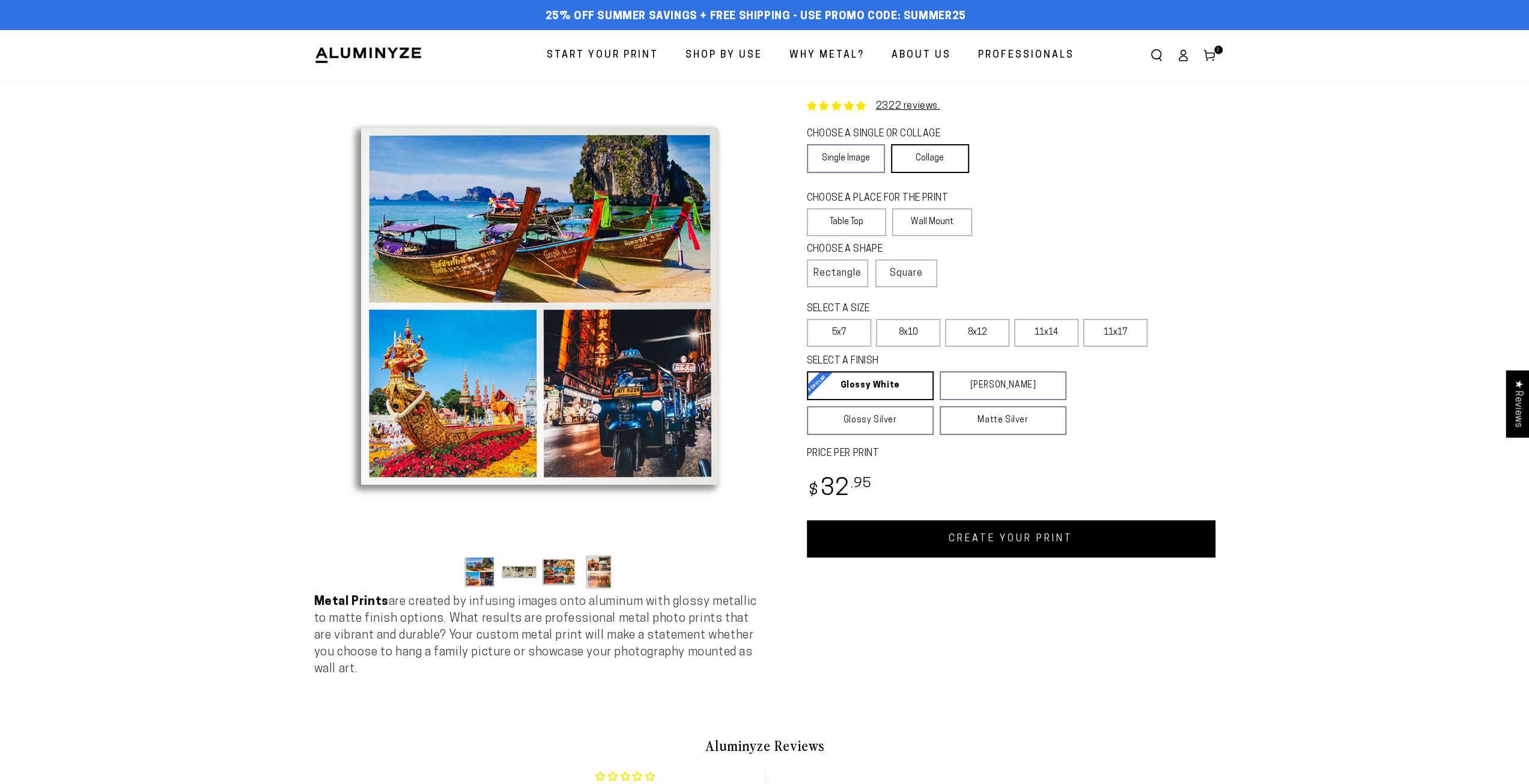
click at [931, 158] on link "Collage" at bounding box center [930, 158] width 78 height 29
click at [818, 219] on label "Table Top" at bounding box center [847, 222] width 80 height 28
click at [1023, 547] on link "CREATE YOUR PRINT" at bounding box center [1012, 539] width 409 height 37
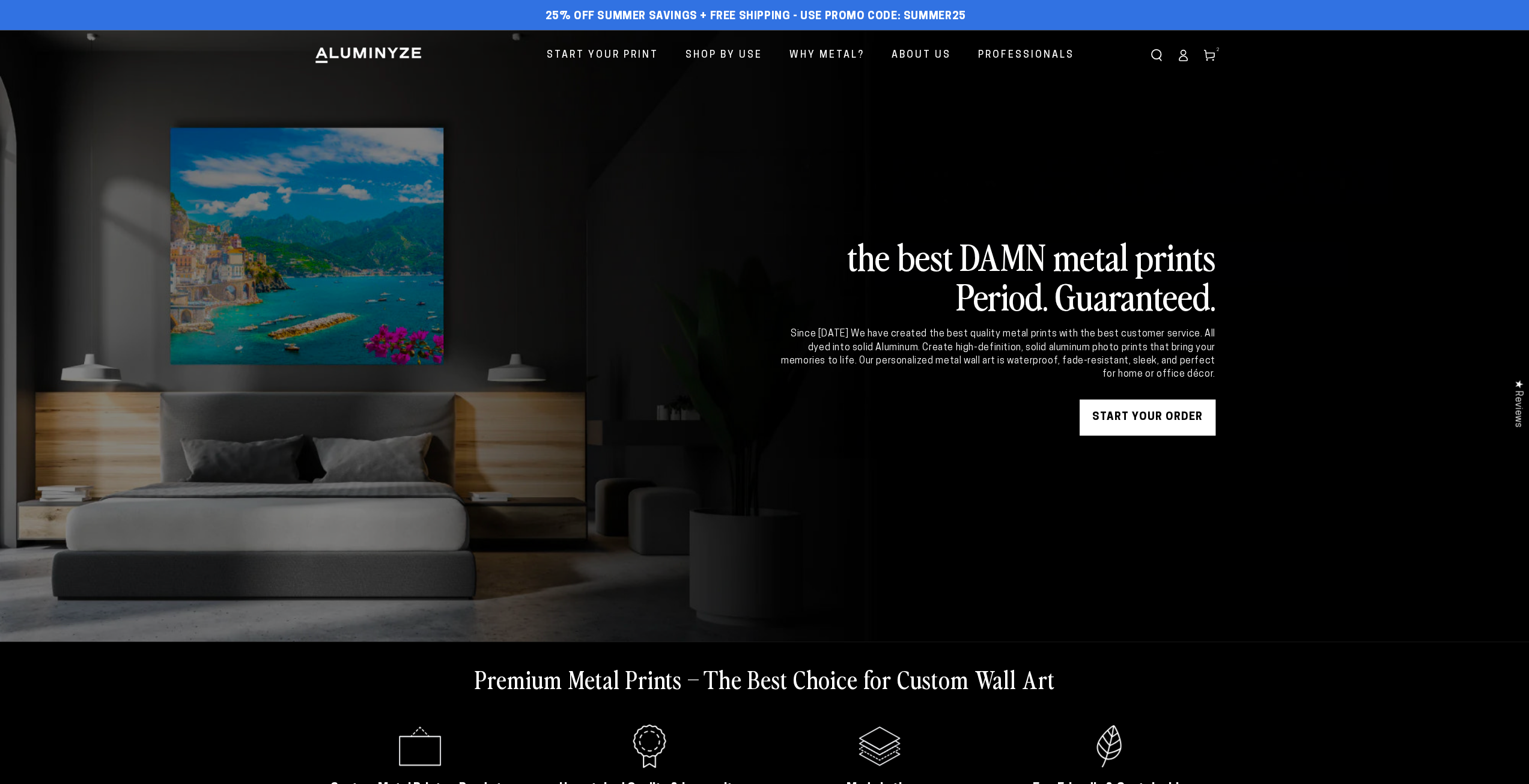
click at [1207, 60] on use at bounding box center [1209, 56] width 10 height 11
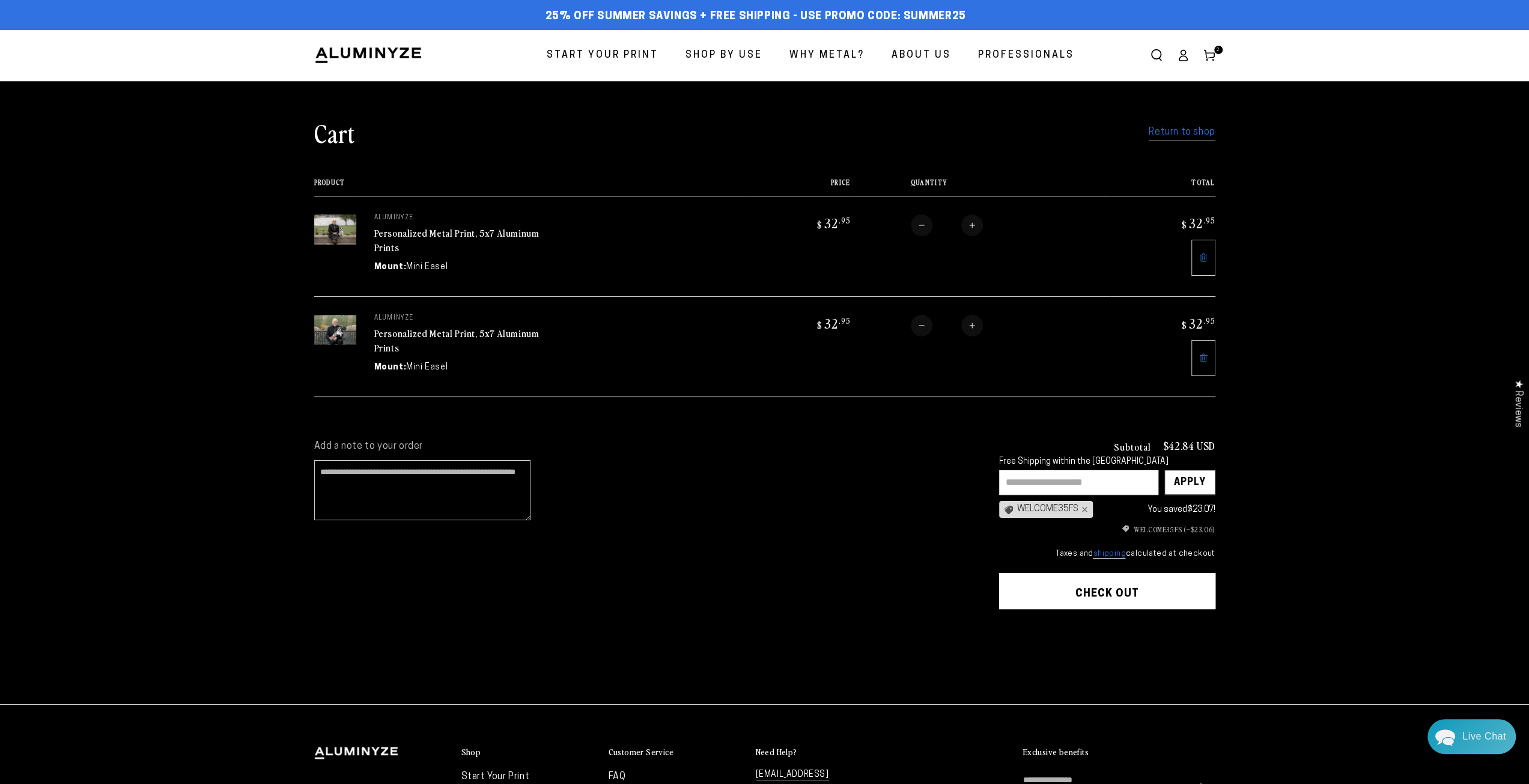
click at [343, 236] on img at bounding box center [335, 229] width 42 height 30
click at [384, 231] on link "Personalized Metal Print, 5x7 Aluminum Prints" at bounding box center [457, 240] width 165 height 29
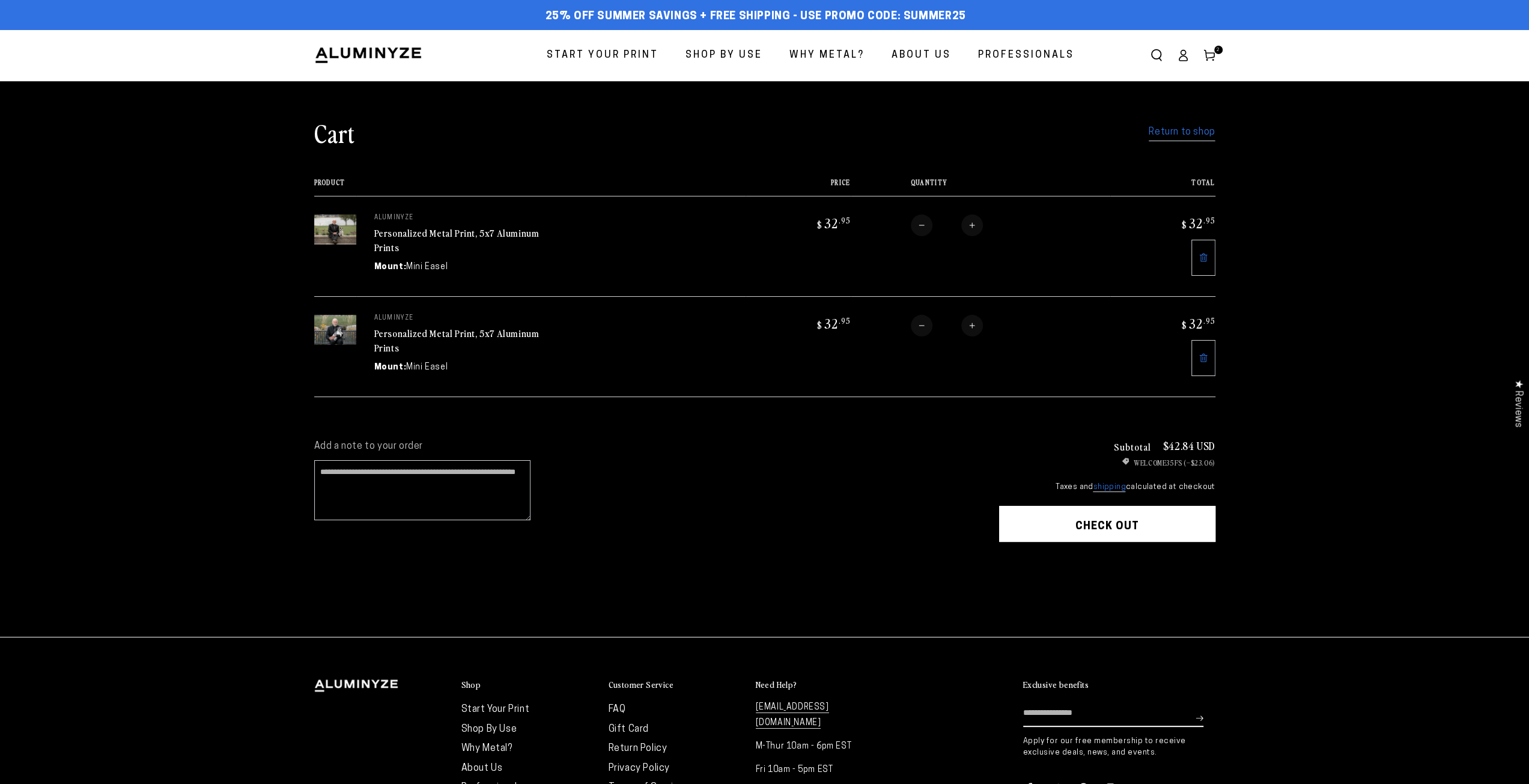
click at [416, 332] on link "Personalized Metal Print, 5x7 Aluminum Prints" at bounding box center [457, 340] width 165 height 29
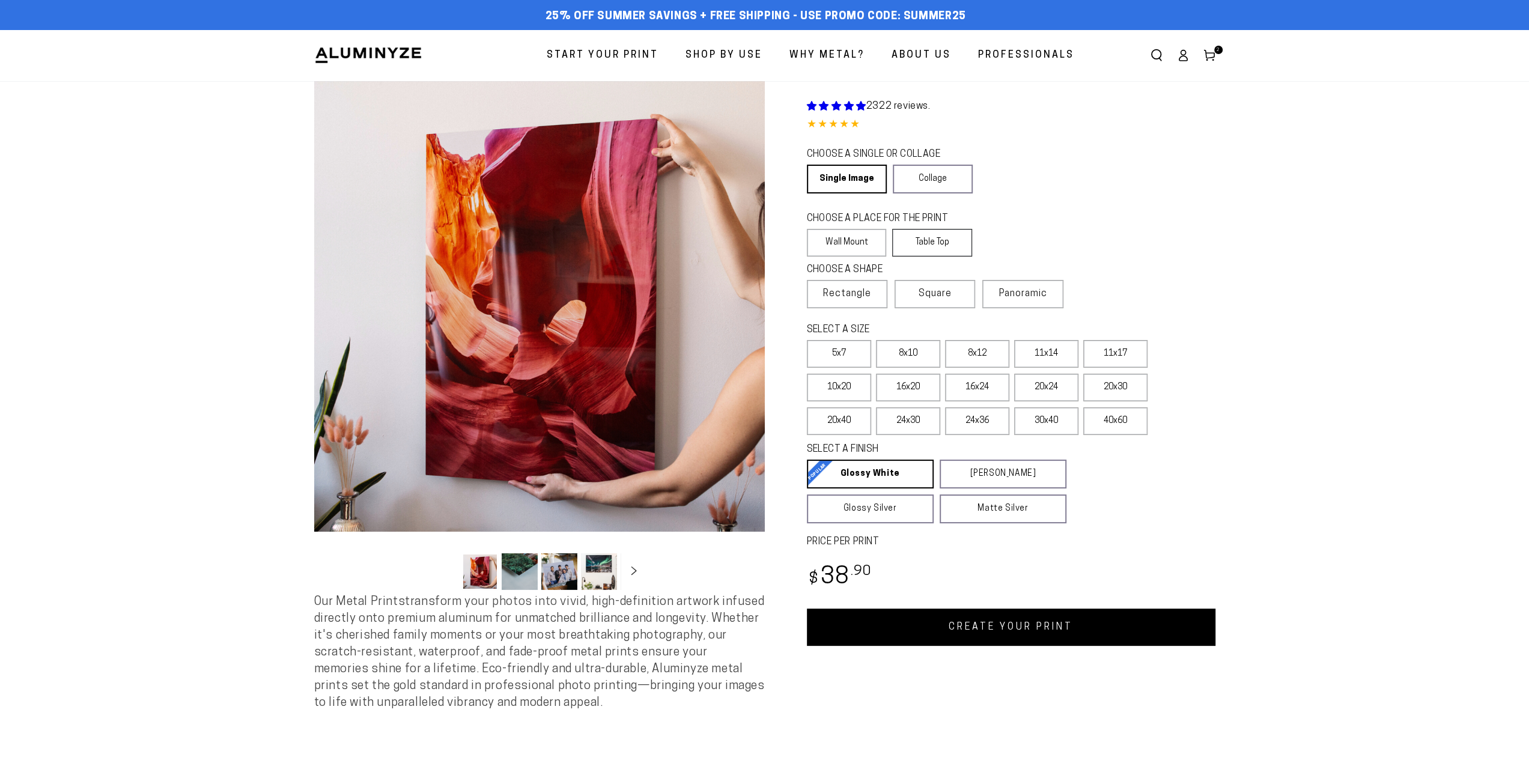
click at [919, 240] on label "Table Top" at bounding box center [932, 242] width 80 height 28
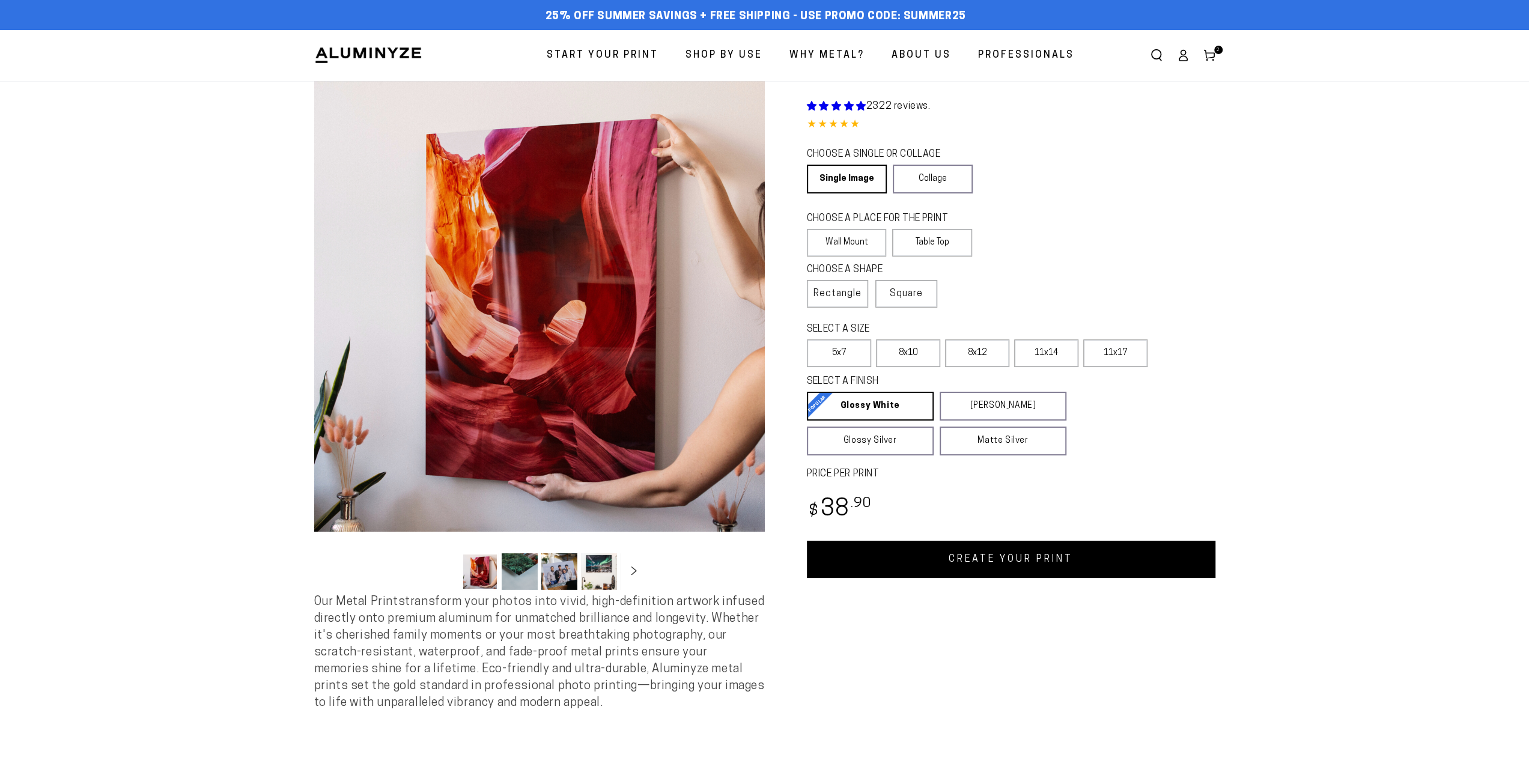
select select "**********"
click at [982, 576] on link "CREATE YOUR PRINT" at bounding box center [1012, 559] width 409 height 37
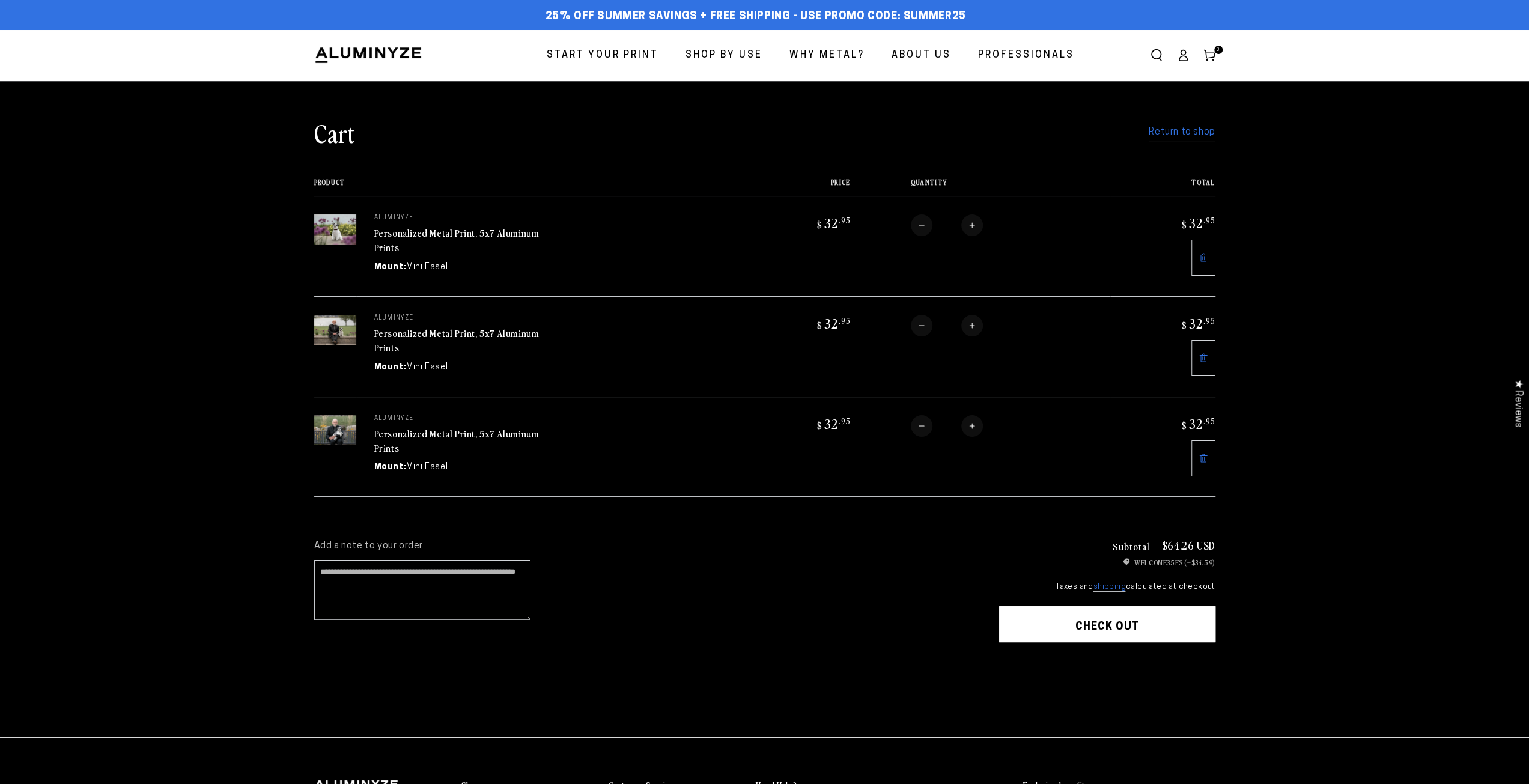
click at [403, 236] on link "Personalized Metal Print, 5x7 Aluminum Prints" at bounding box center [457, 240] width 165 height 29
